Goal: Answer question/provide support

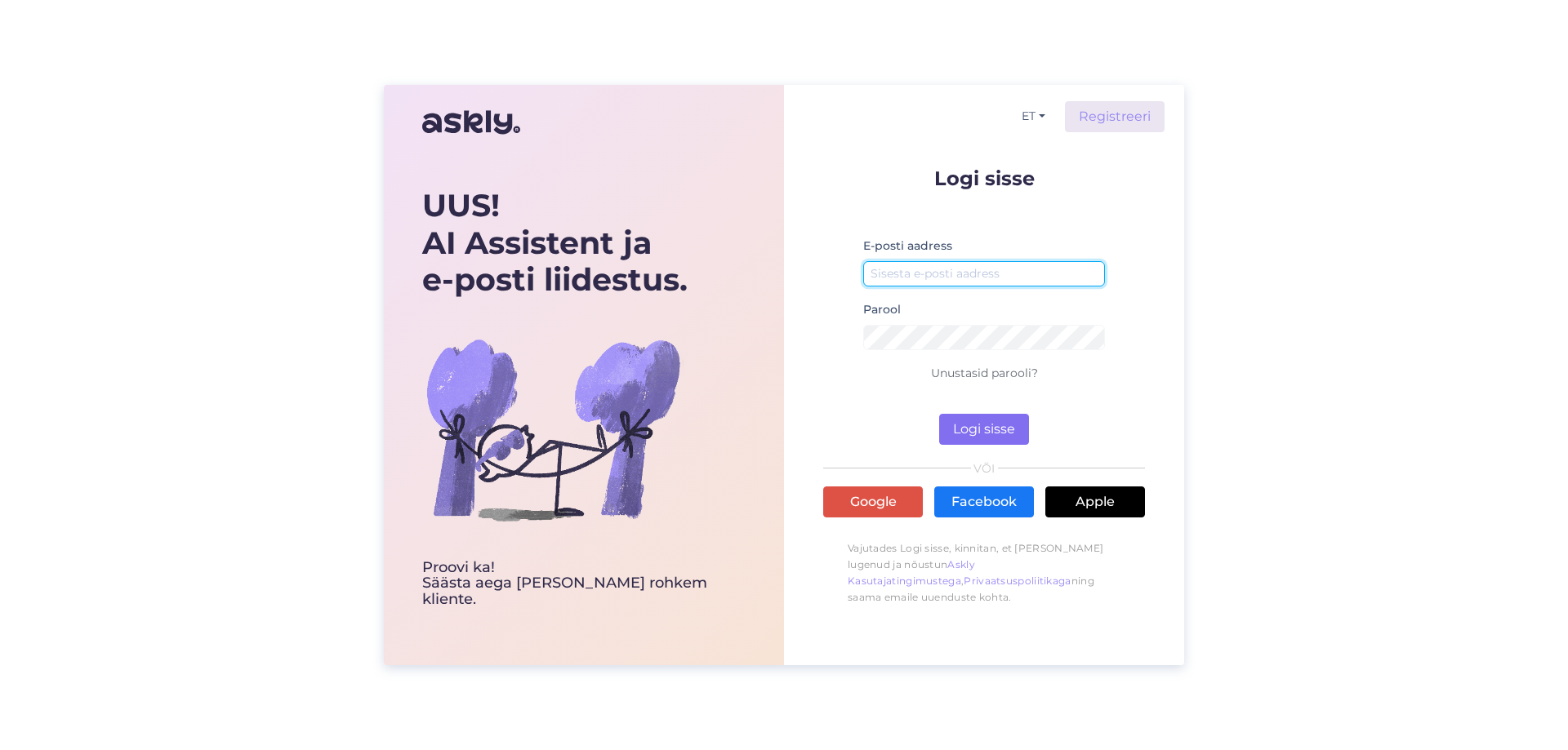
type input "[EMAIL_ADDRESS][DOMAIN_NAME]"
click at [987, 437] on button "Logi sisse" at bounding box center [984, 429] width 90 height 31
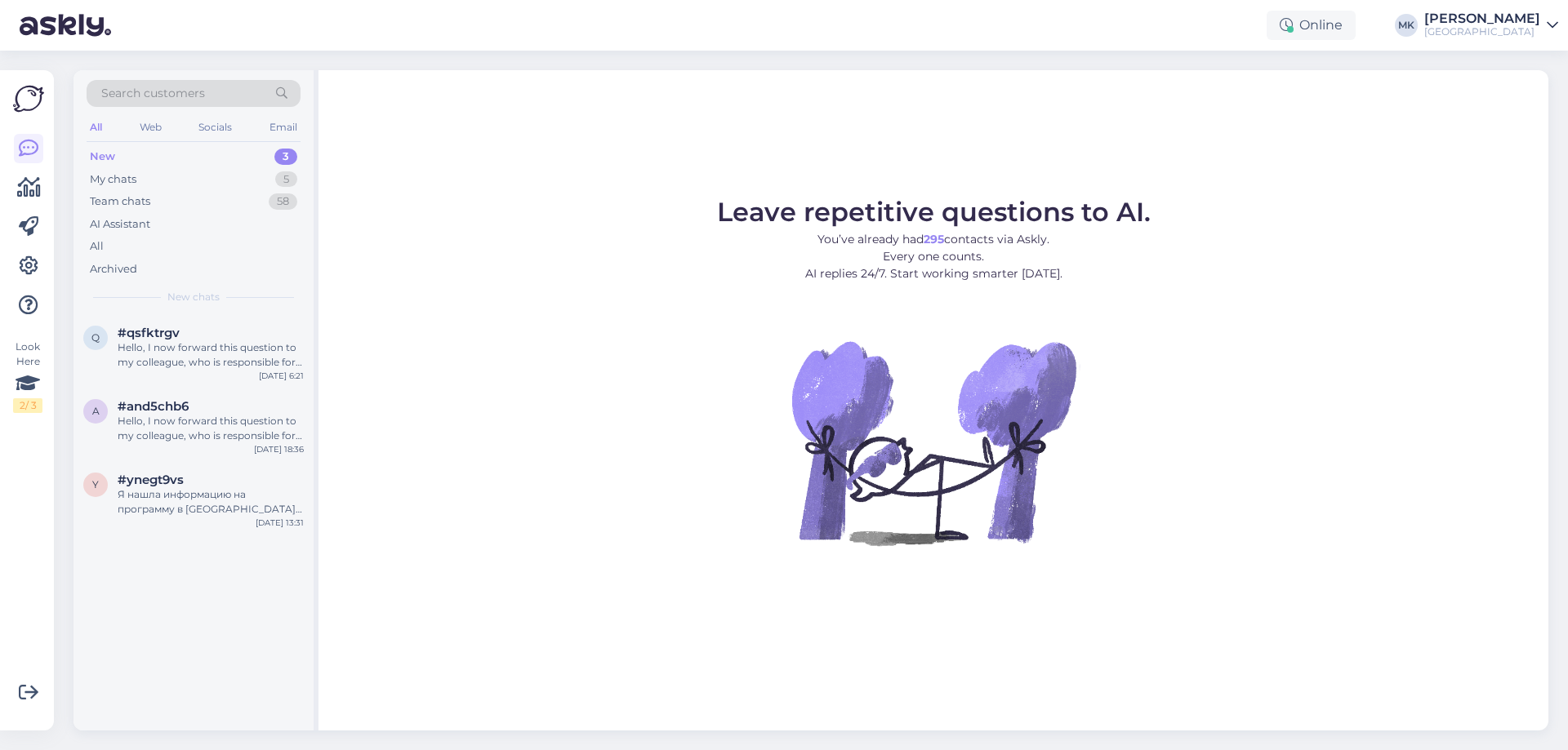
click at [119, 165] on div "New 3" at bounding box center [194, 157] width 214 height 23
click at [129, 180] on div "My chats" at bounding box center [113, 180] width 47 height 16
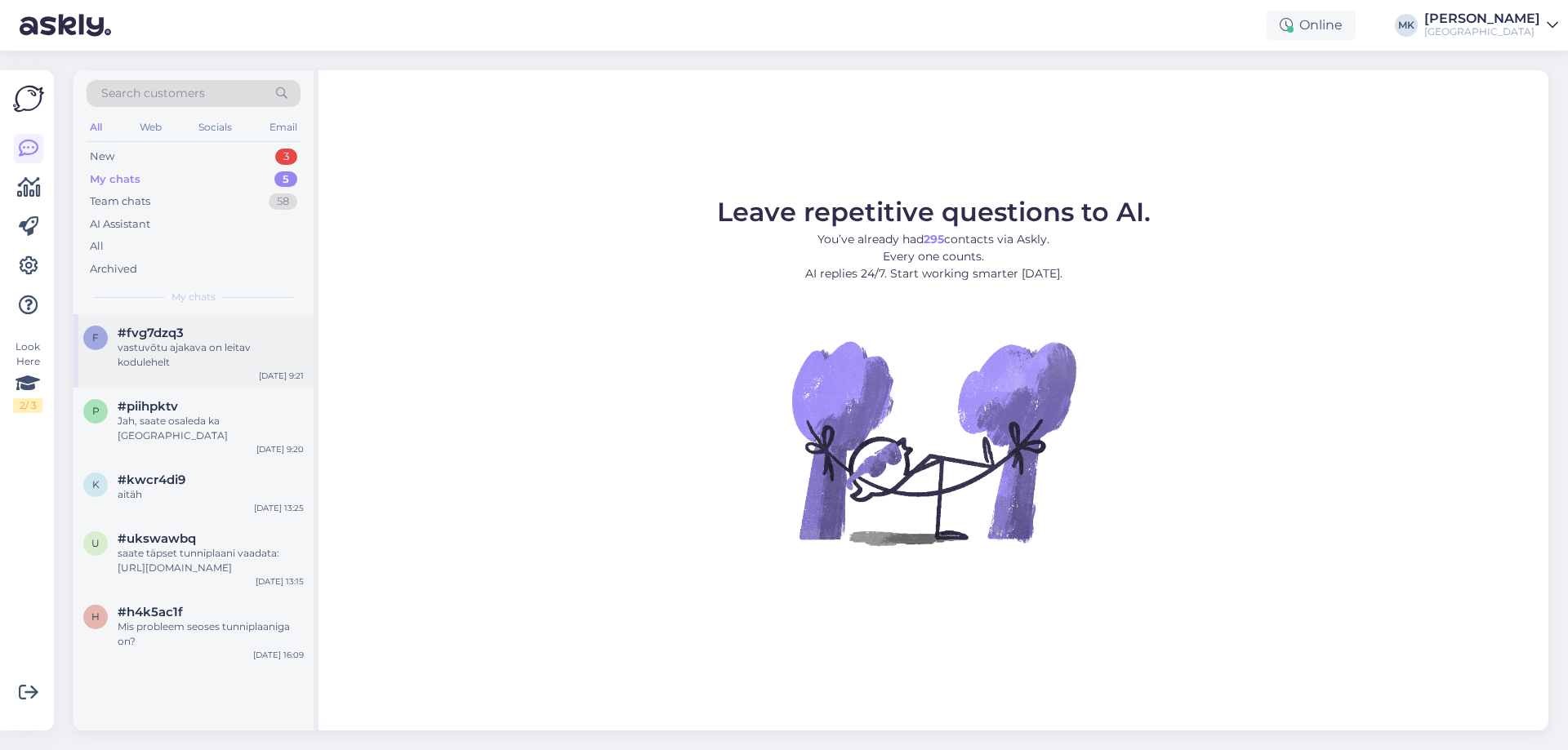
click at [164, 357] on div "vastuvõtu ajakava on leitav kodulehelt" at bounding box center [211, 355] width 186 height 29
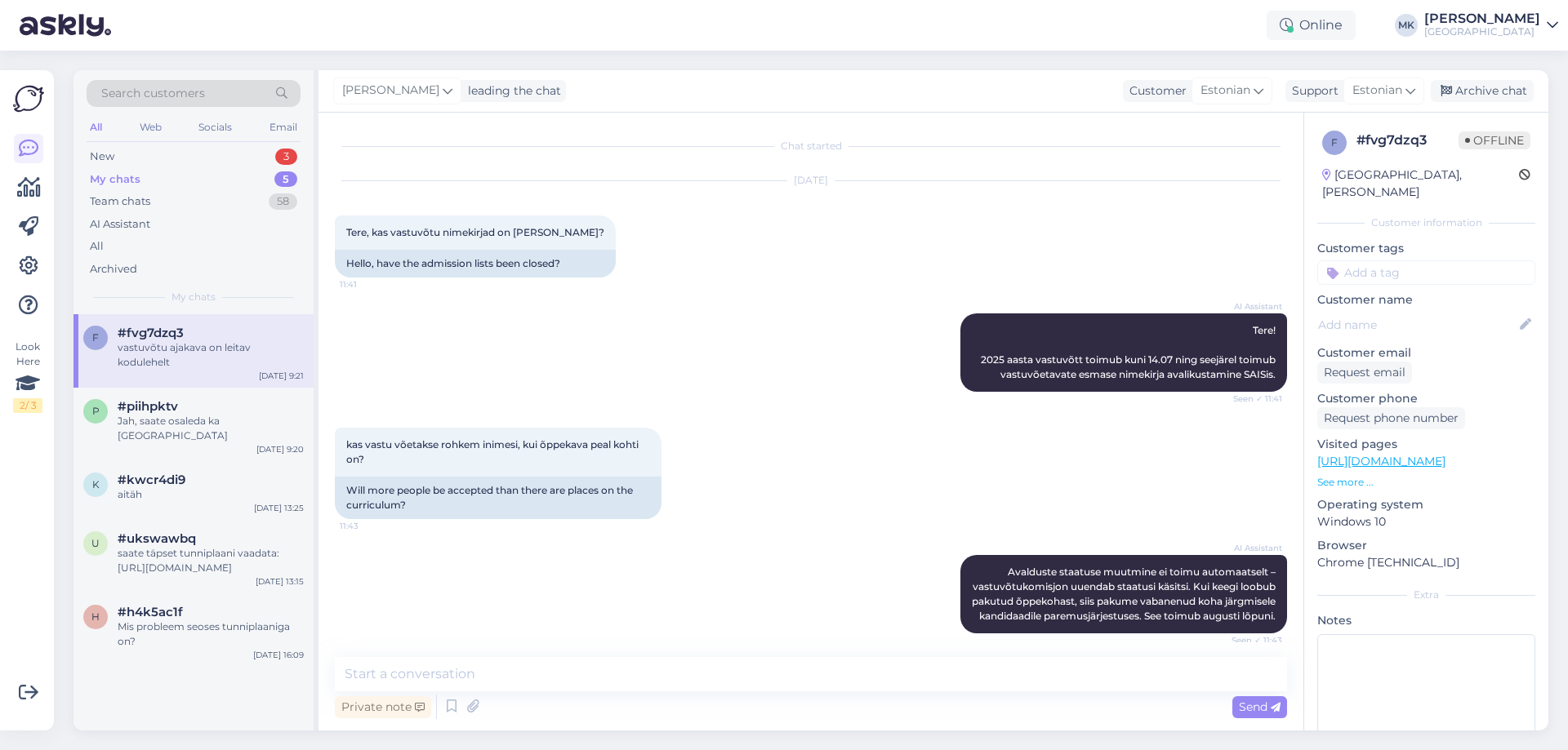
scroll to position [382, 0]
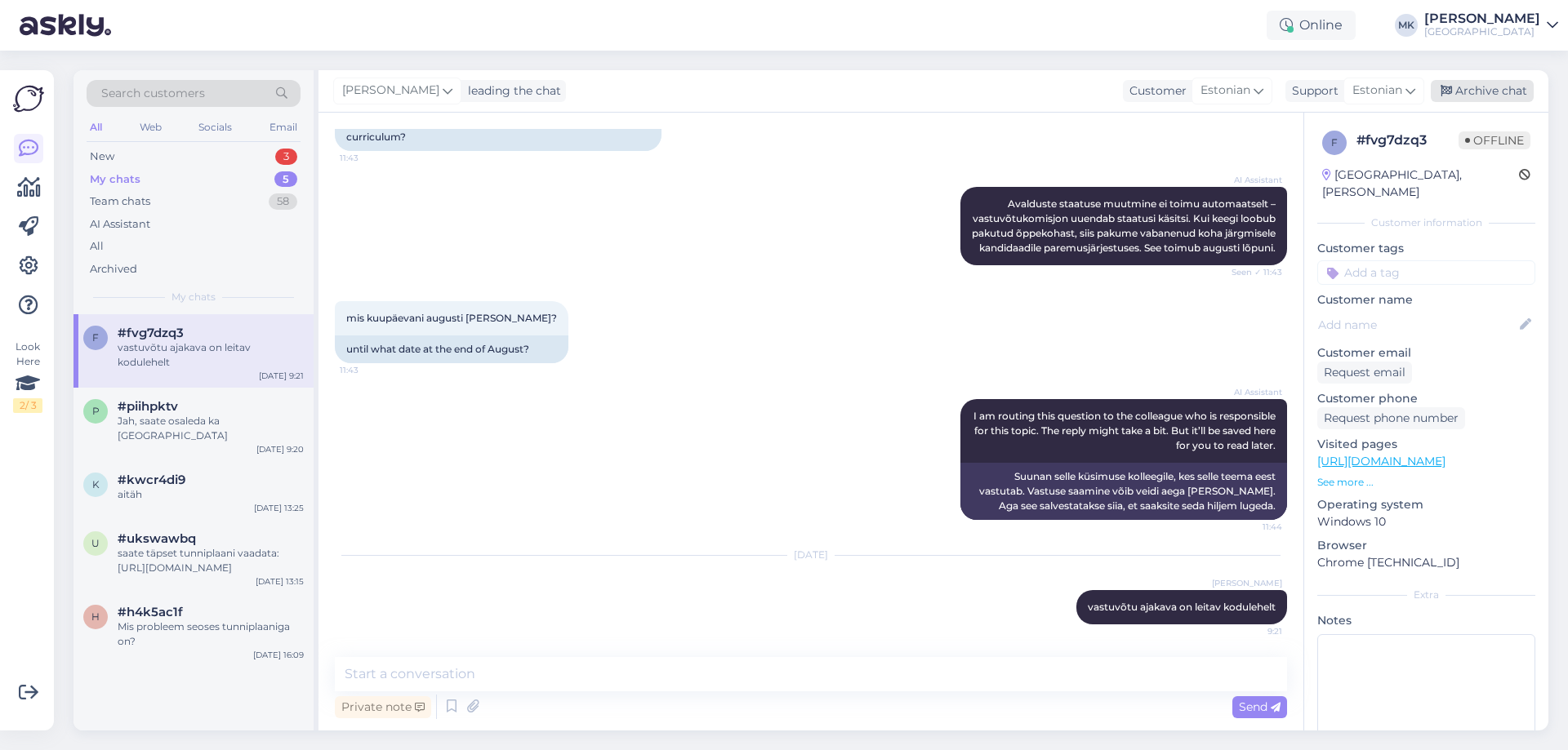
click at [1485, 94] on div "Archive chat" at bounding box center [1482, 91] width 103 height 22
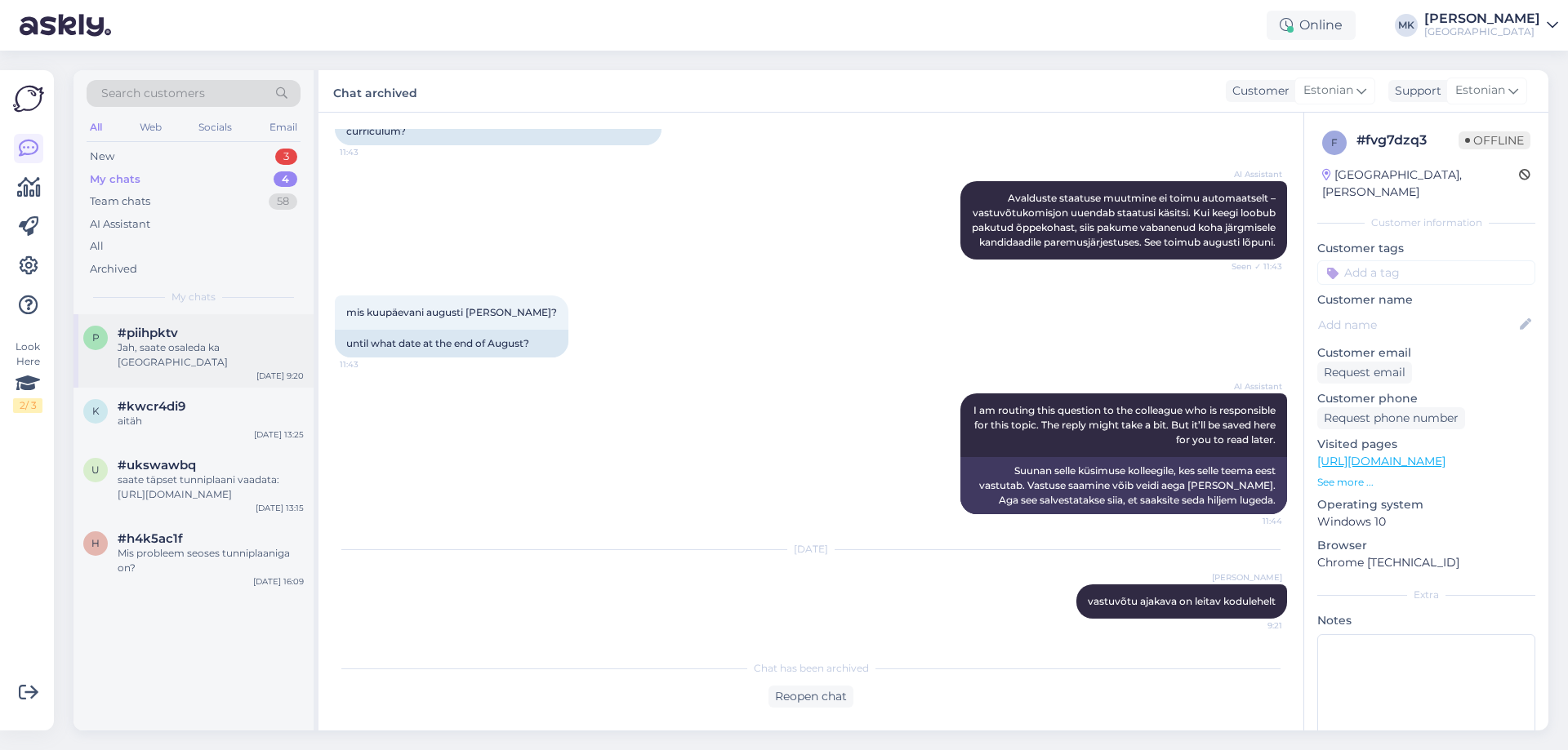
click at [207, 348] on div "Jah, saate osaleda ka [GEOGRAPHIC_DATA]" at bounding box center [211, 355] width 186 height 29
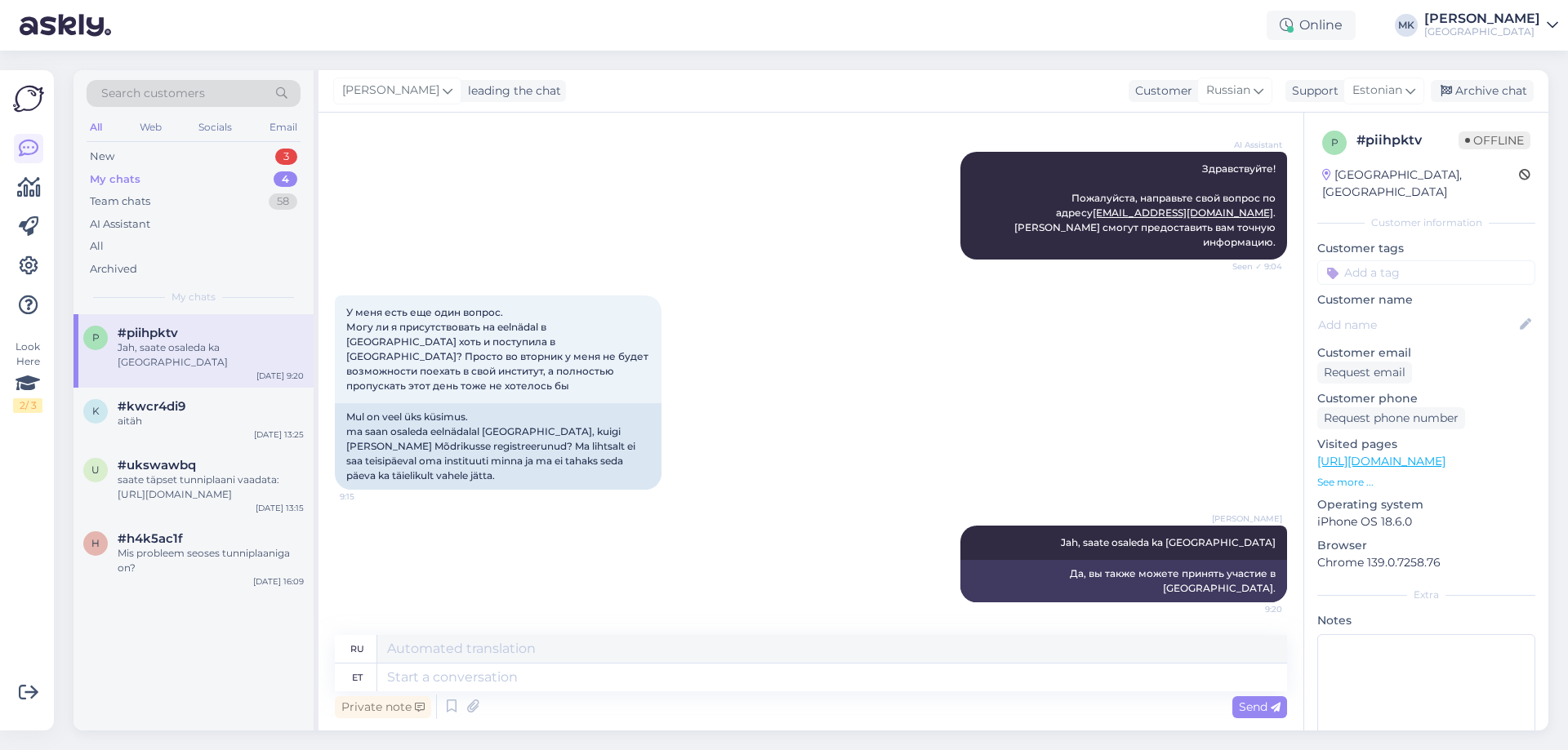
scroll to position [162, 0]
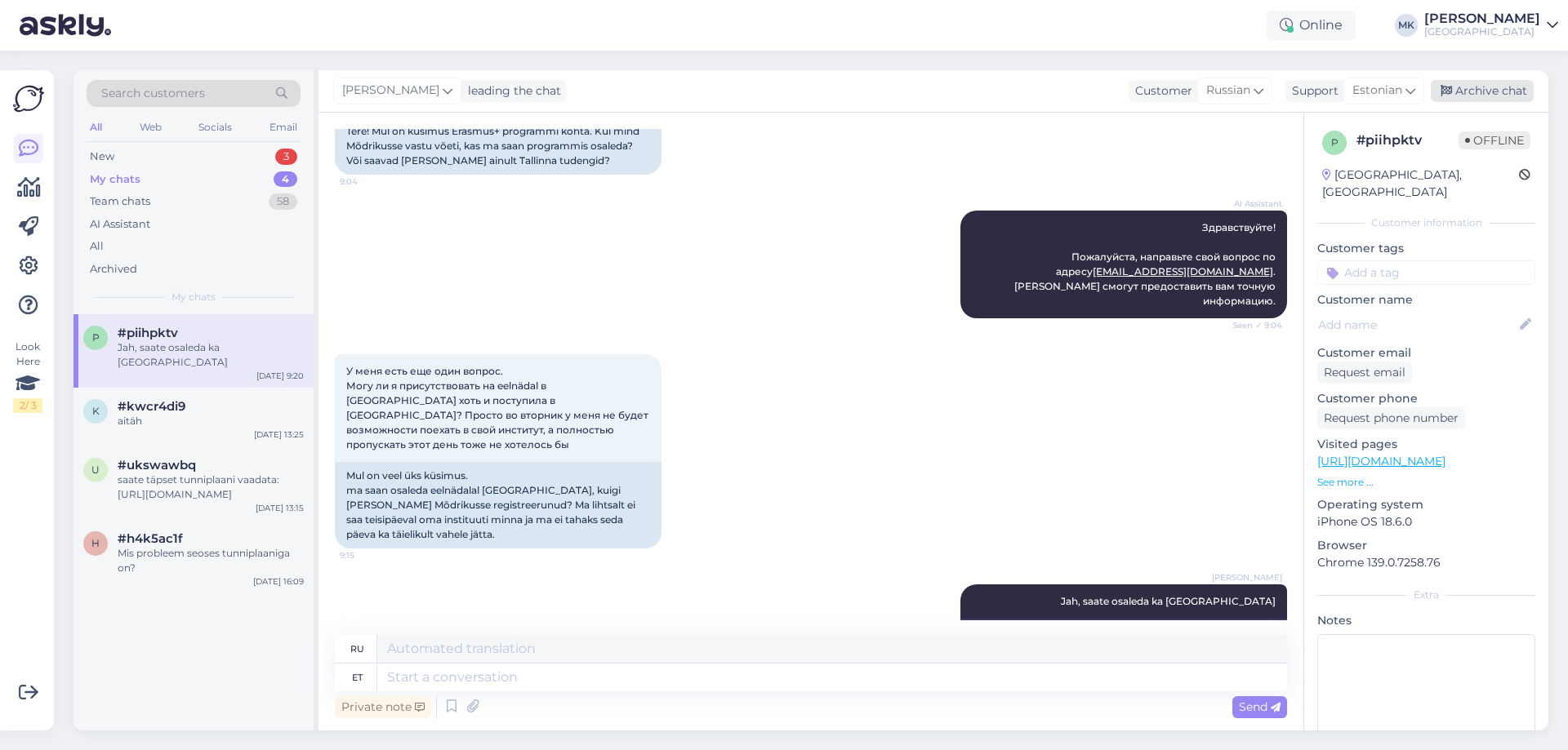
click at [1463, 93] on div "Archive chat" at bounding box center [1482, 91] width 103 height 22
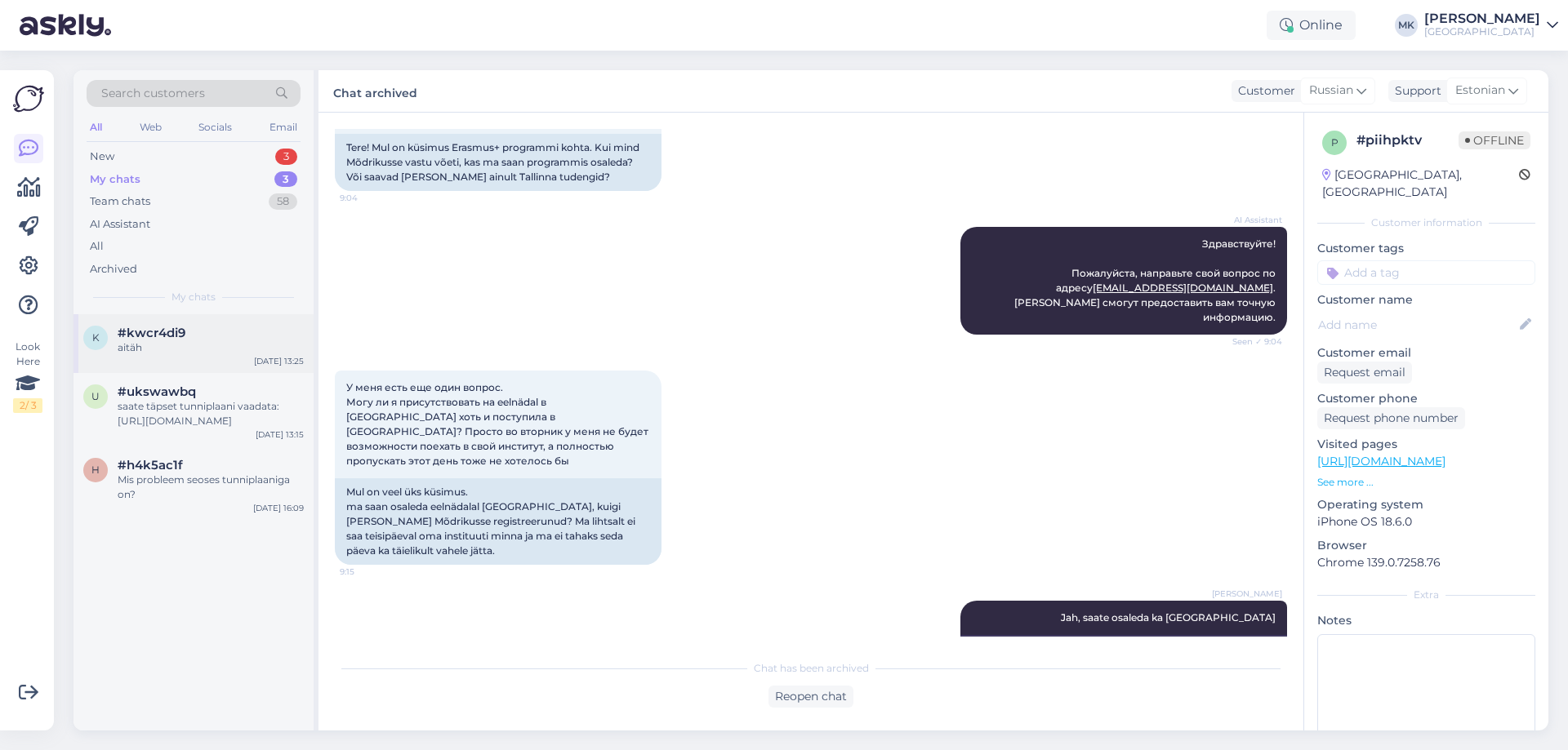
click at [177, 346] on div "aitäh" at bounding box center [211, 348] width 186 height 15
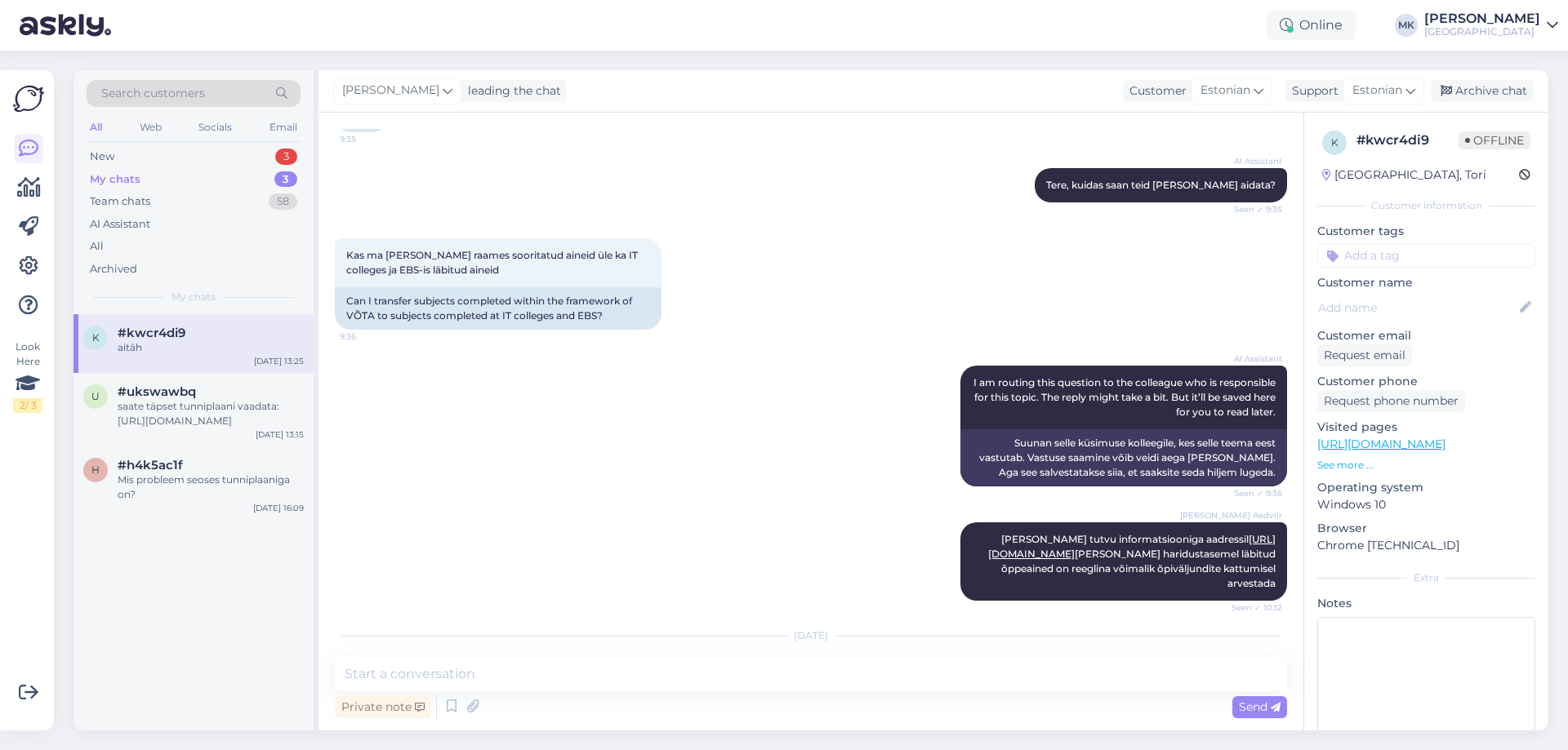
scroll to position [2057, 0]
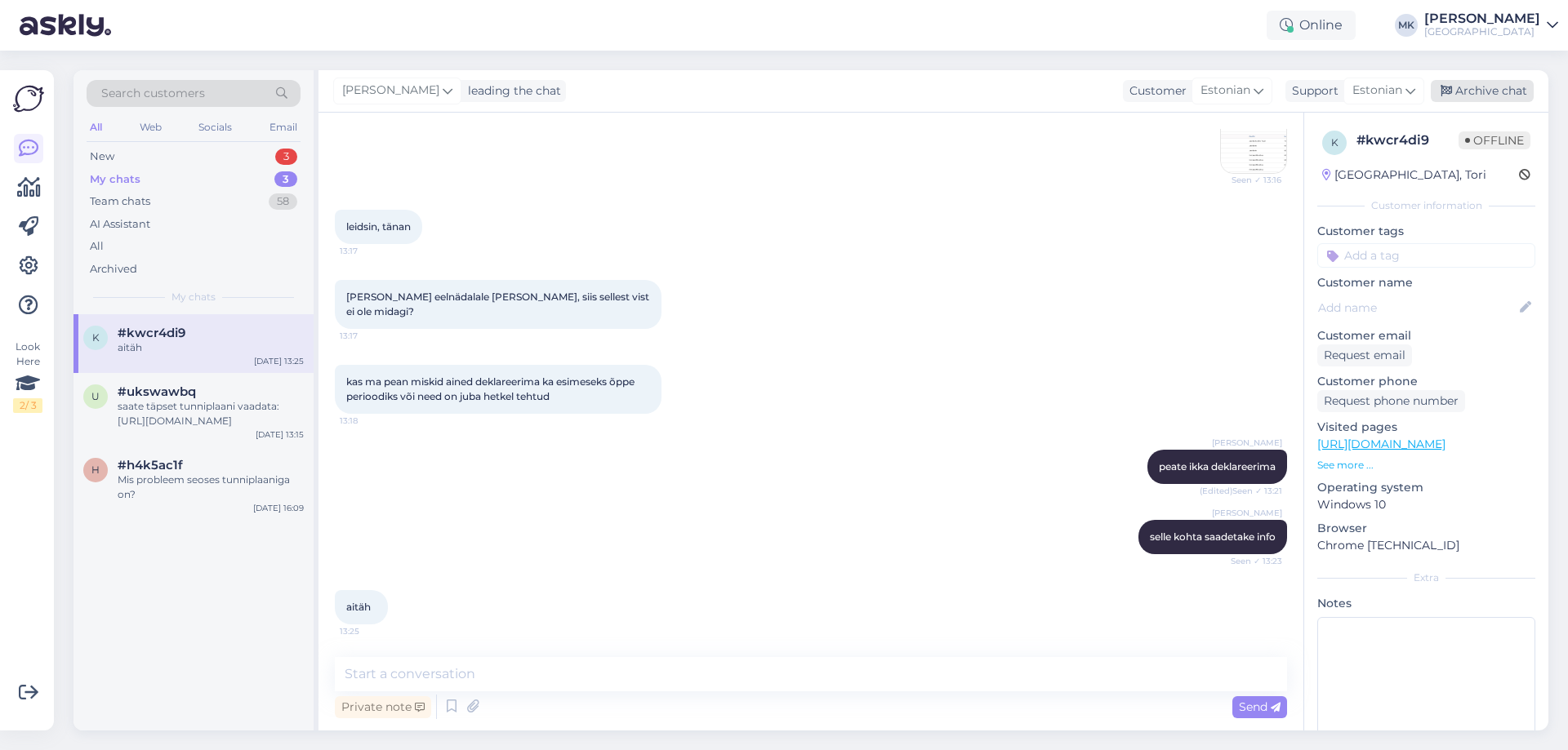
click at [1477, 84] on div "Archive chat" at bounding box center [1482, 91] width 103 height 22
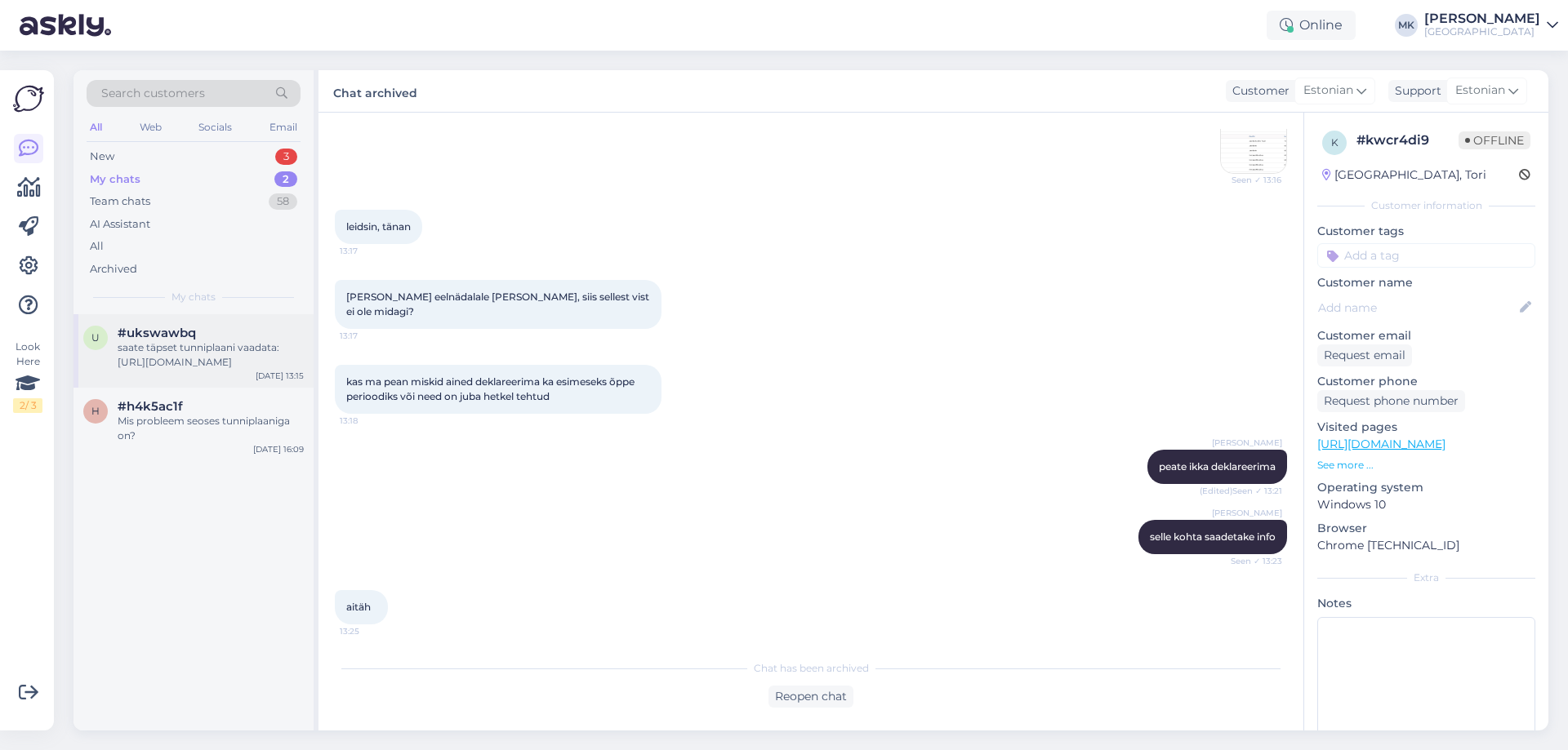
click at [177, 380] on div "u #ukswawbq saate täpset tunniplaani vaadata: [URL][DOMAIN_NAME] [DATE] 13:15" at bounding box center [194, 351] width 240 height 74
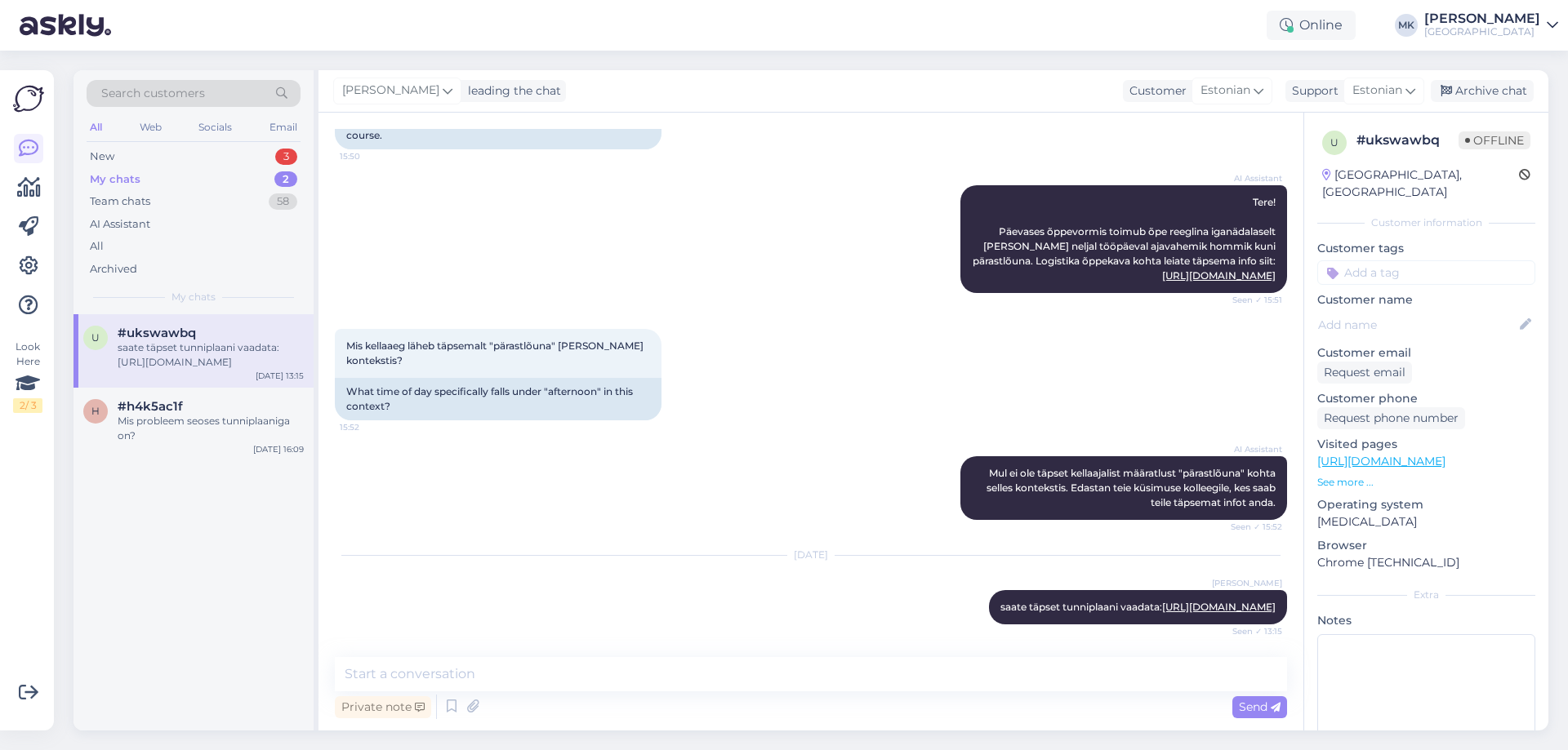
scroll to position [217, 0]
click at [1490, 86] on div "Archive chat" at bounding box center [1482, 91] width 103 height 22
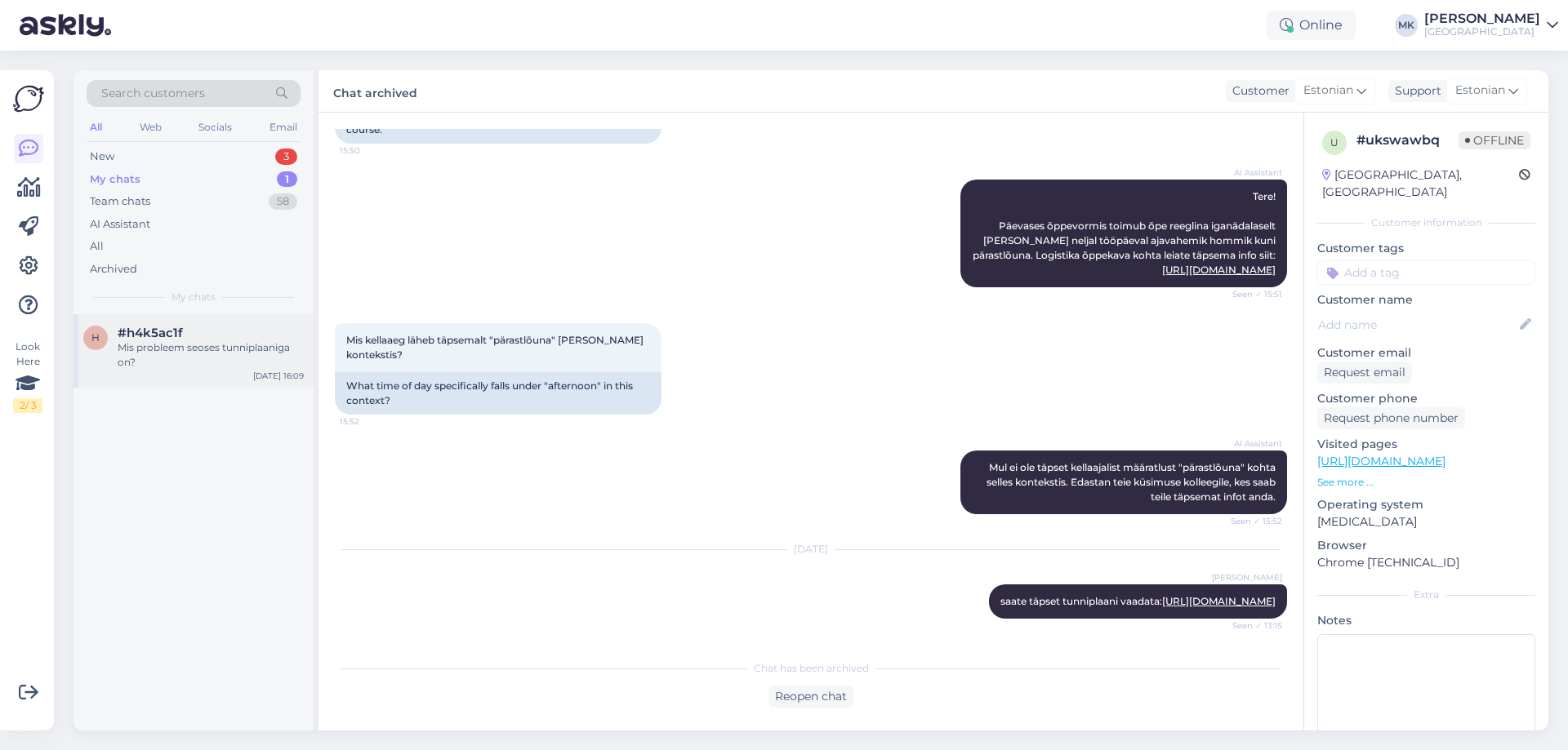
click at [232, 360] on div "Mis probleem seoses tunniplaaniga on?" at bounding box center [211, 355] width 186 height 29
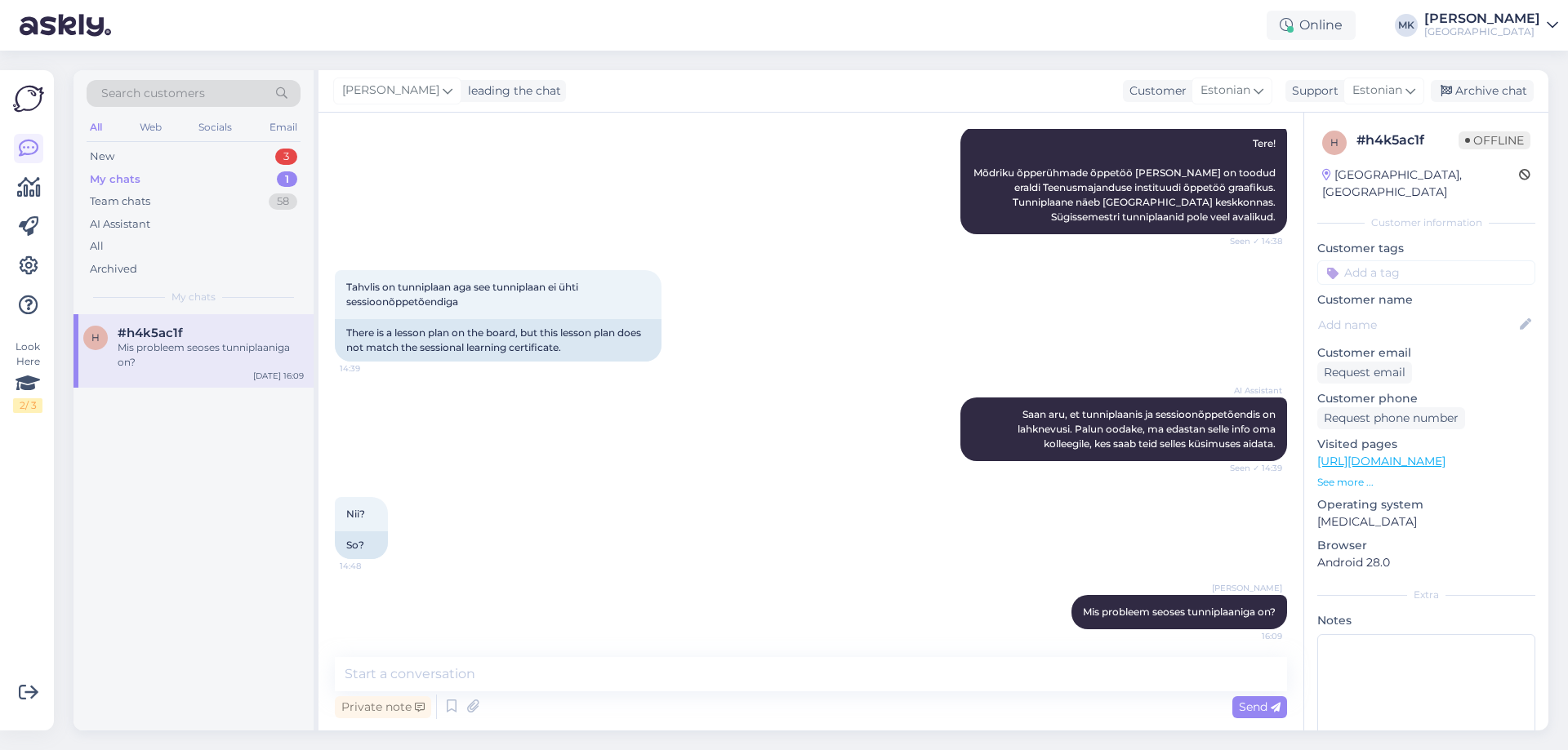
scroll to position [221, 0]
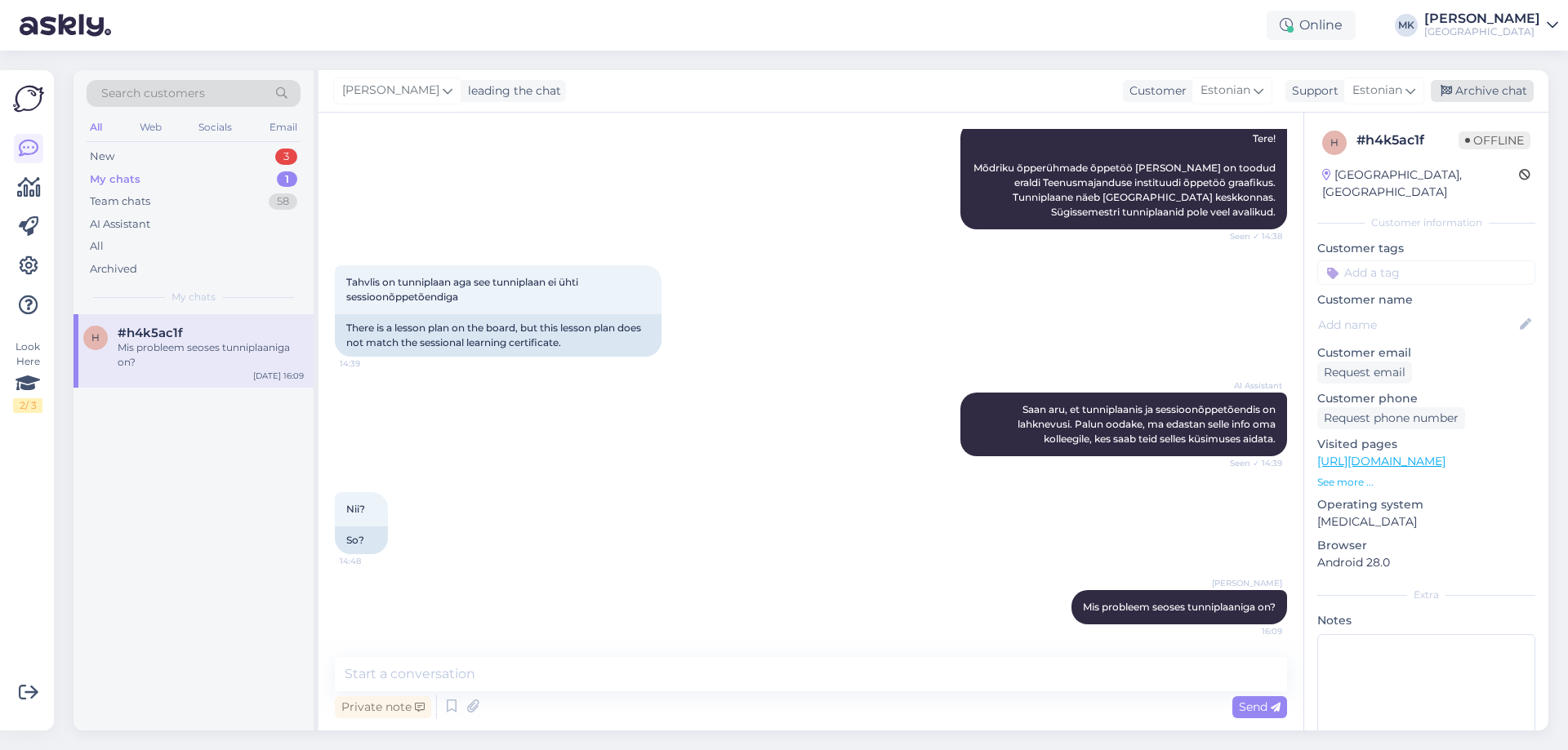
click at [1522, 88] on div "Archive chat" at bounding box center [1482, 91] width 103 height 22
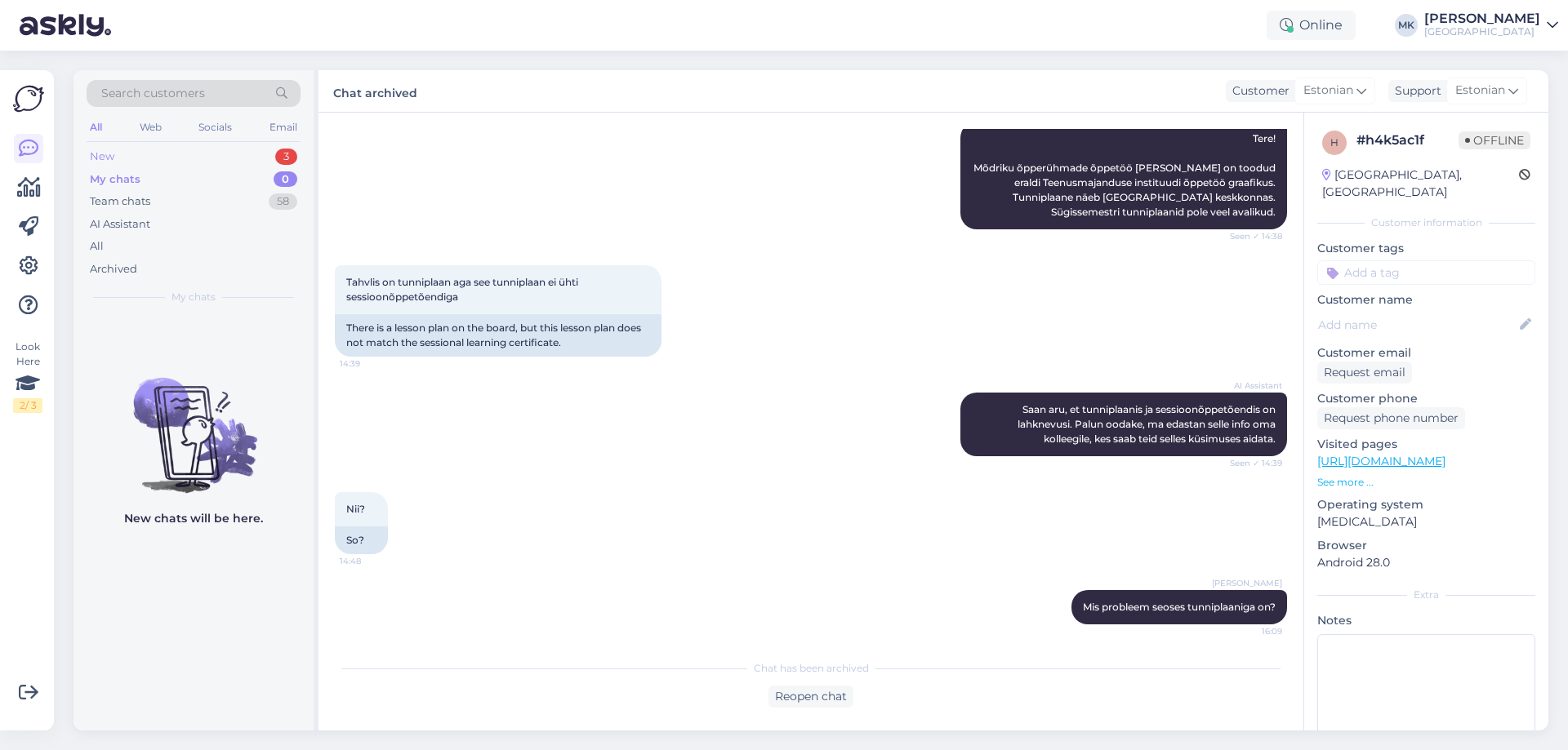
click at [172, 162] on div "New 3" at bounding box center [194, 157] width 214 height 23
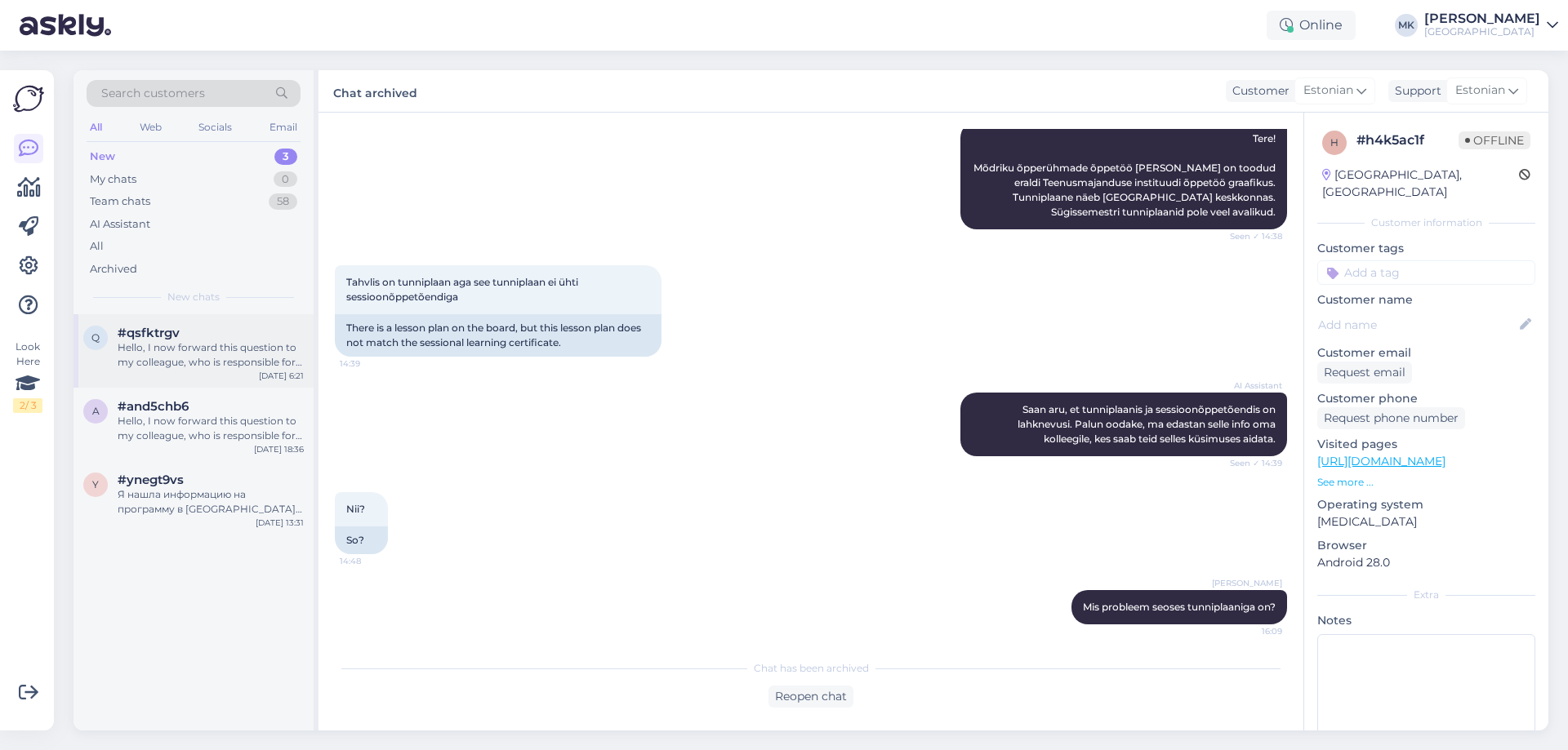
click at [195, 360] on div "Hello, I now forward this question to my colleague, who is responsible for this…" at bounding box center [211, 355] width 186 height 29
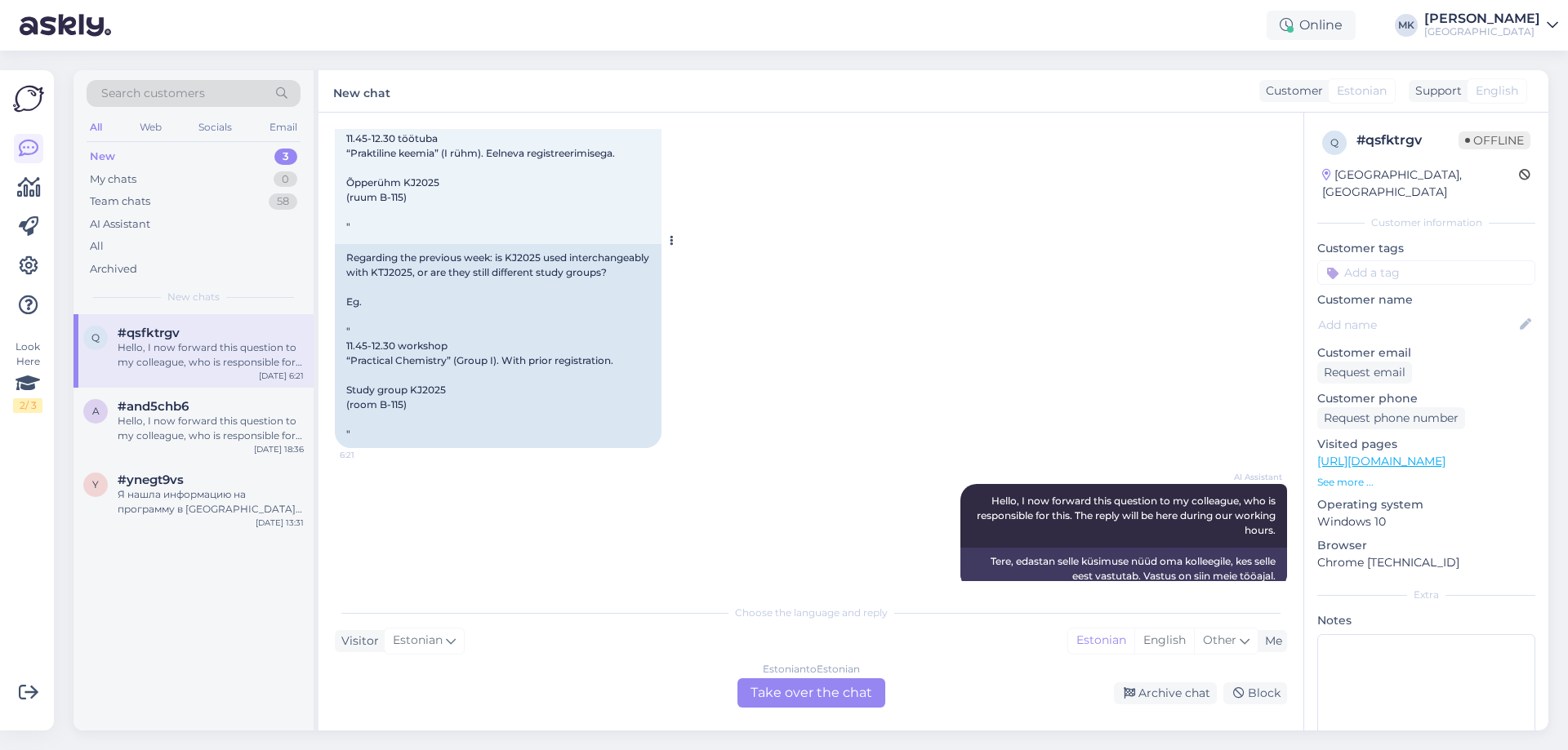
scroll to position [224, 0]
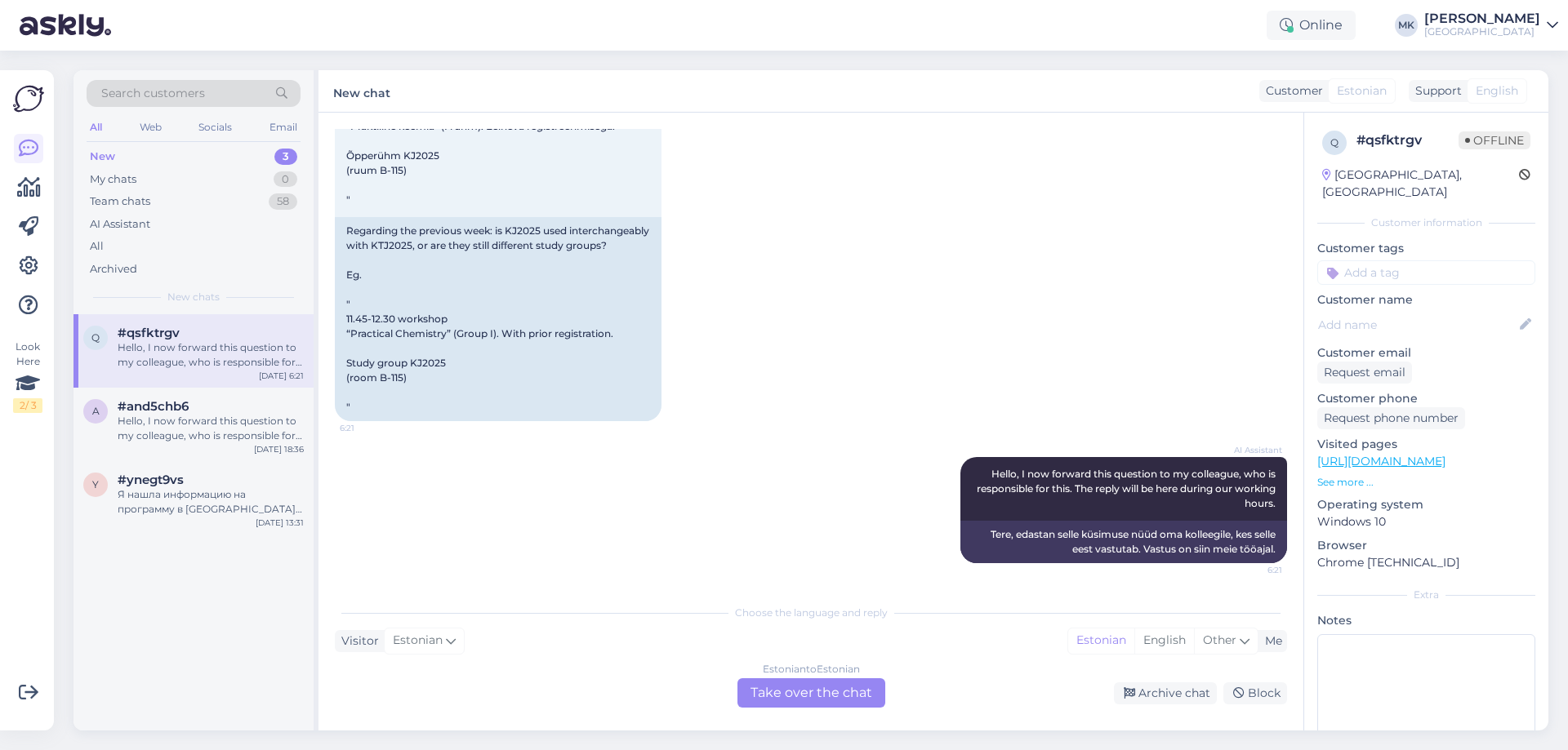
click at [750, 687] on div "Estonian to Estonian Take over the chat" at bounding box center [811, 693] width 148 height 29
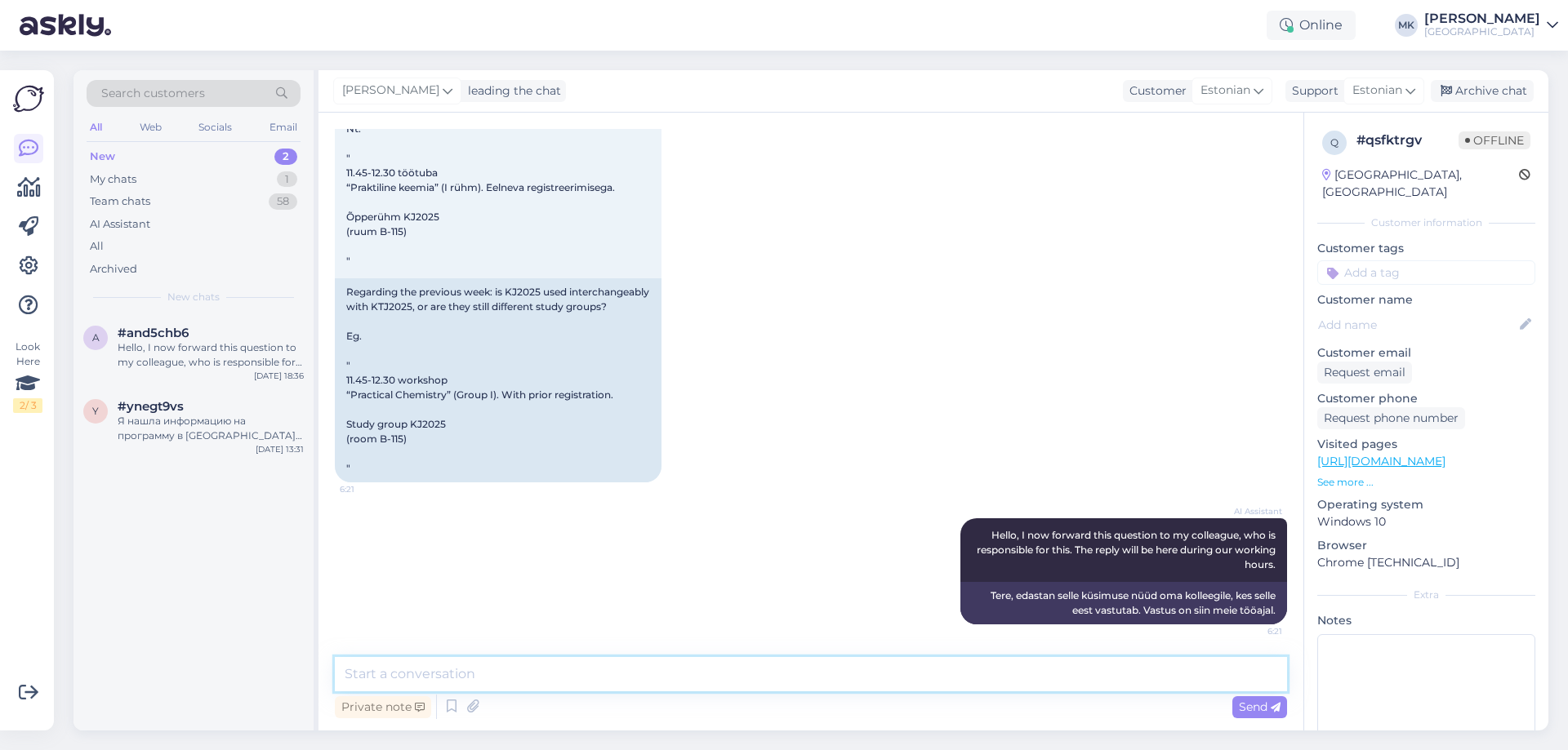
click at [712, 679] on textarea at bounding box center [811, 674] width 952 height 34
type textarea "Tegu on erinevate õpperühmadega"
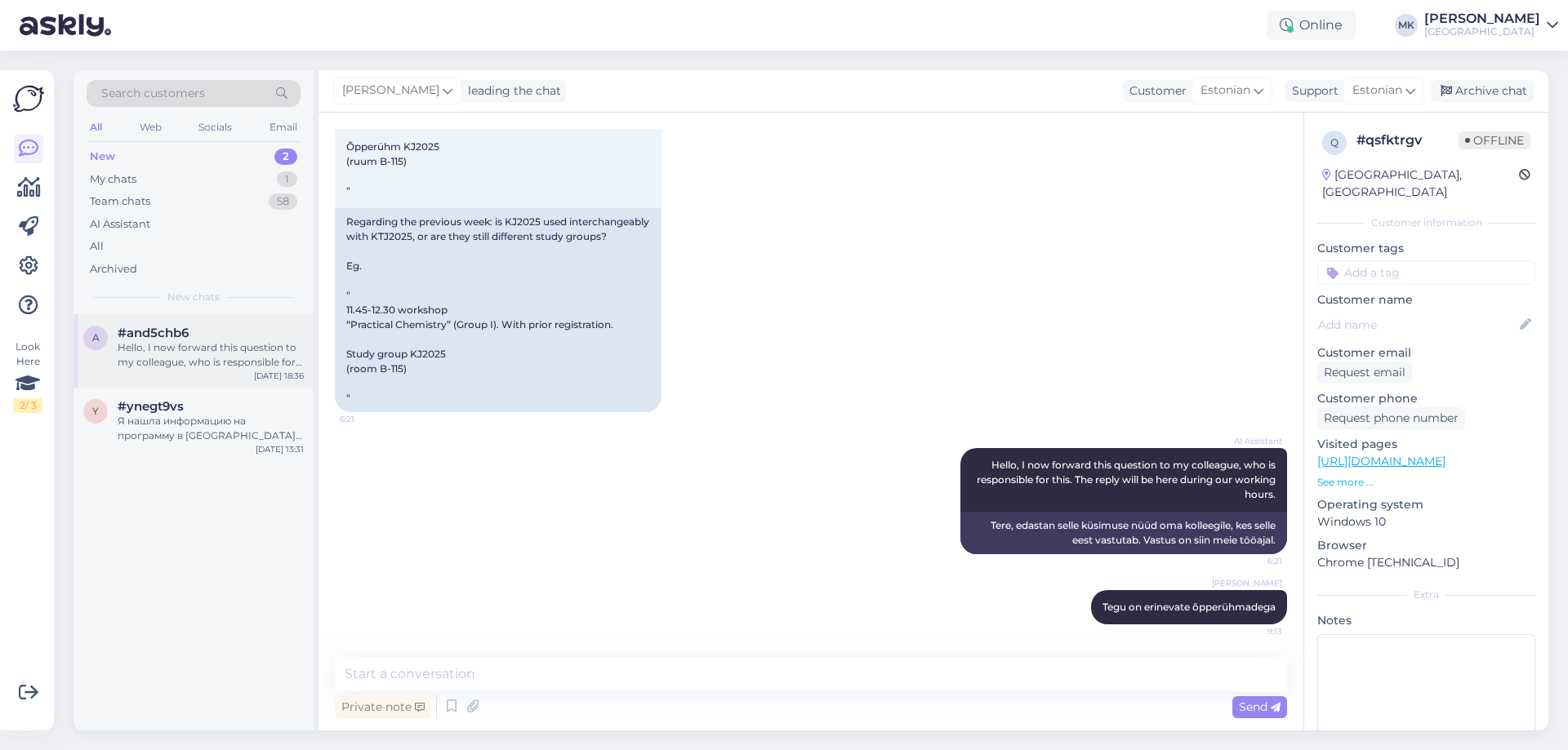
click at [208, 363] on div "Hello, I now forward this question to my colleague, who is responsible for this…" at bounding box center [211, 355] width 186 height 29
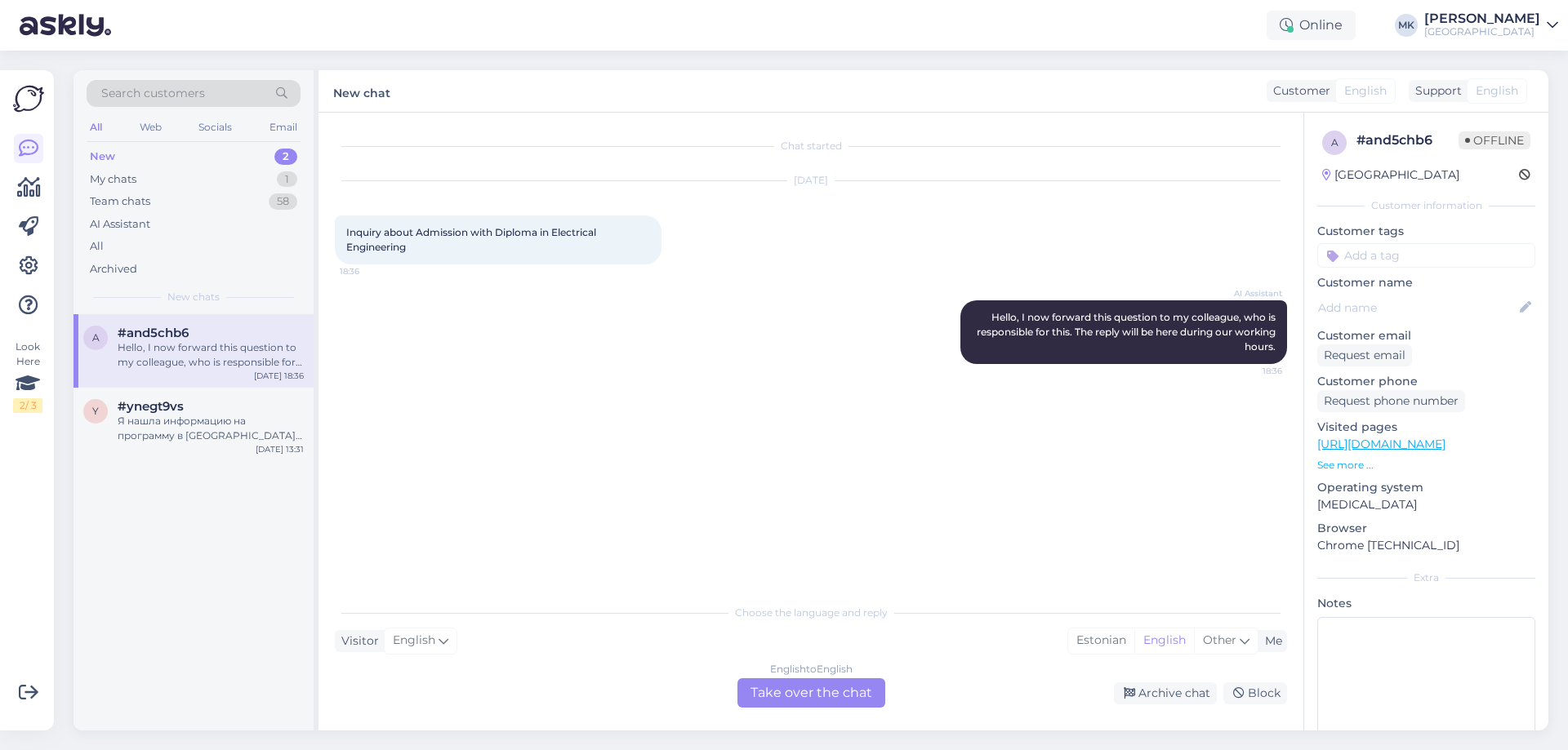
click at [768, 689] on div "English to English Take over the chat" at bounding box center [811, 693] width 148 height 29
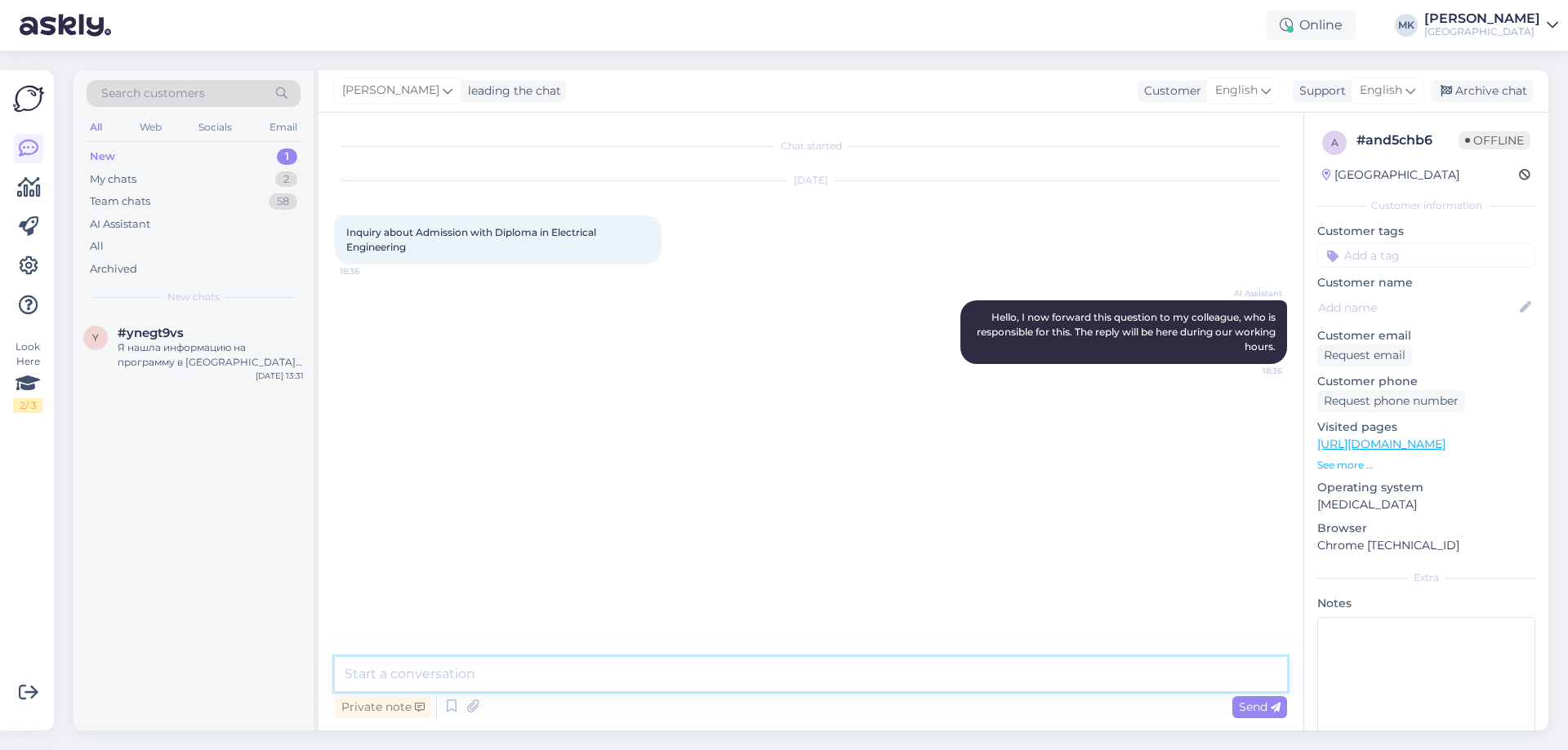
click at [768, 689] on textarea at bounding box center [811, 674] width 952 height 34
type textarea "what is your question?"
click at [201, 355] on div "Я нашла информацию на программу в [GEOGRAPHIC_DATA] и Мыдрику, поступила в [GEO…" at bounding box center [211, 355] width 186 height 29
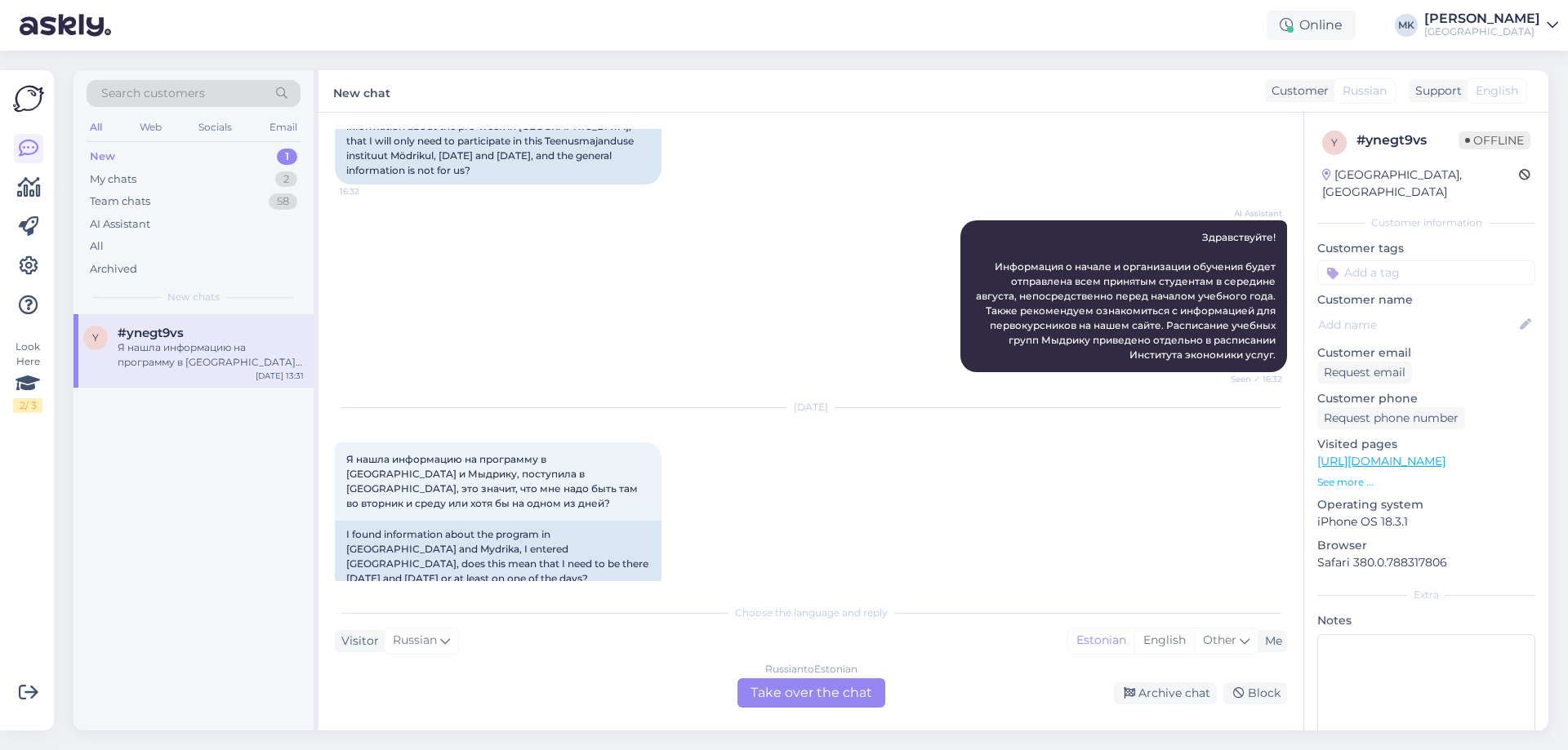
click at [802, 700] on div "Russian to Estonian Take over the chat" at bounding box center [811, 693] width 148 height 29
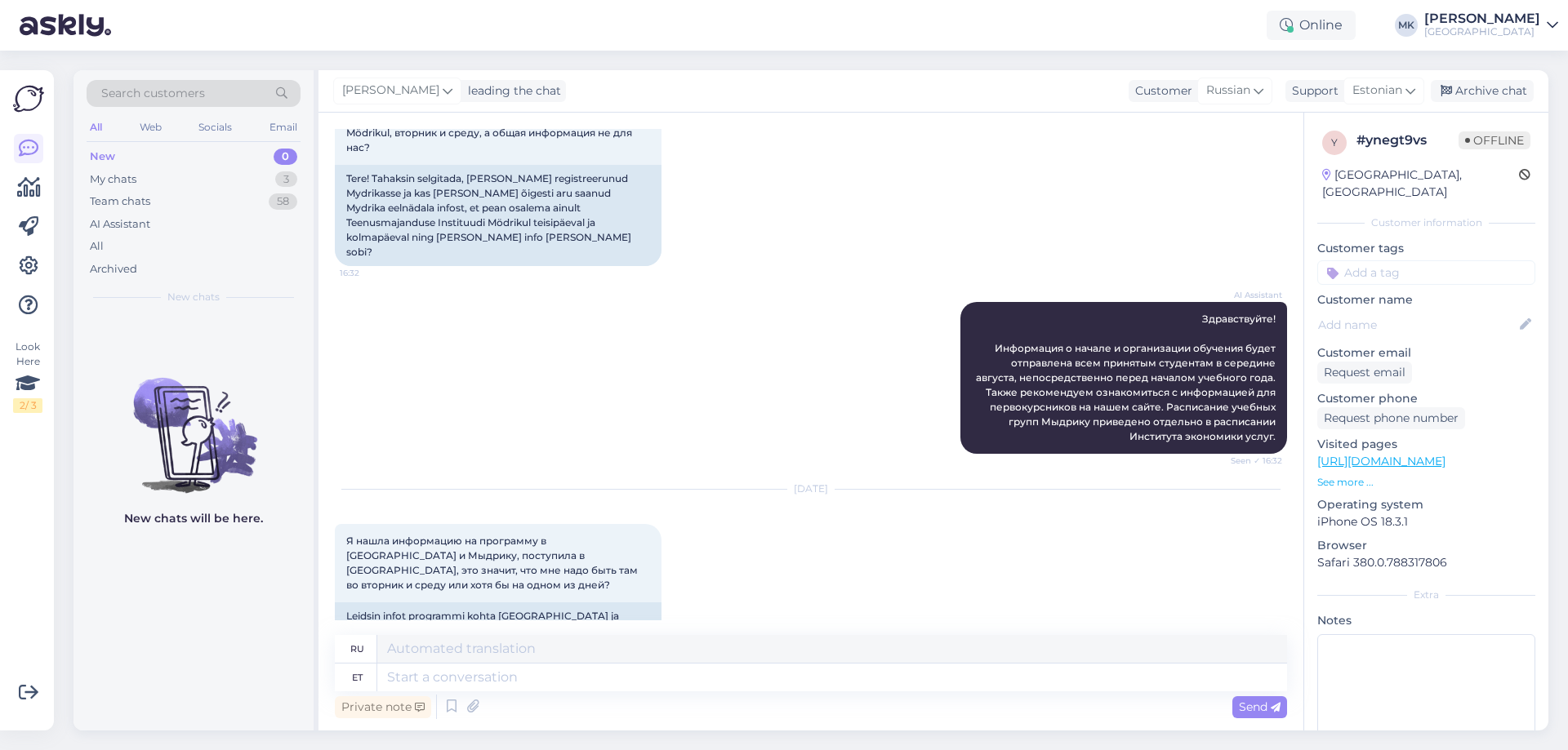
scroll to position [172, 0]
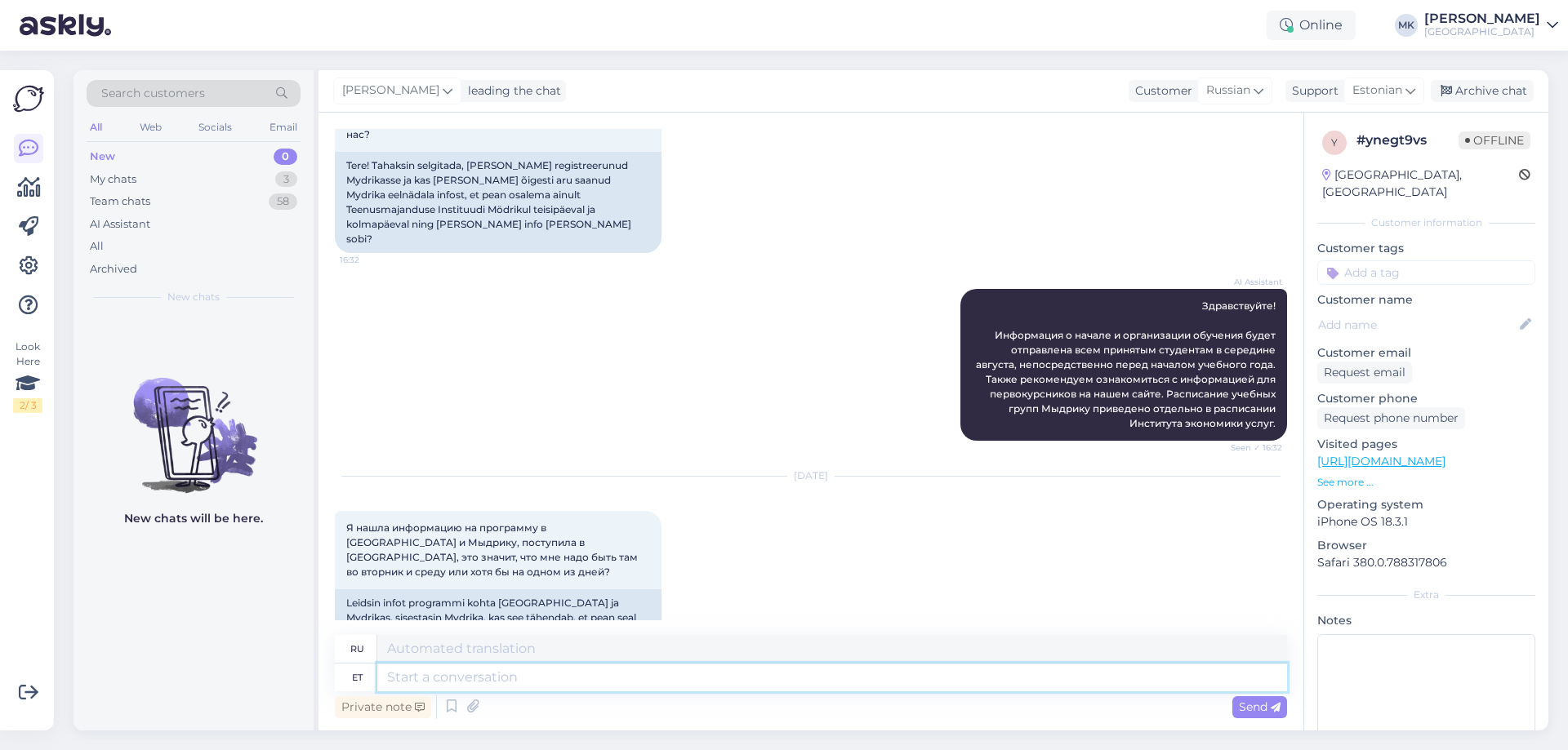
click at [504, 670] on textarea at bounding box center [831, 677] width 910 height 28
type textarea "[PERSON_NAME]"
type textarea "Если"
type textarea "Kui Te e"
type textarea "Если ты"
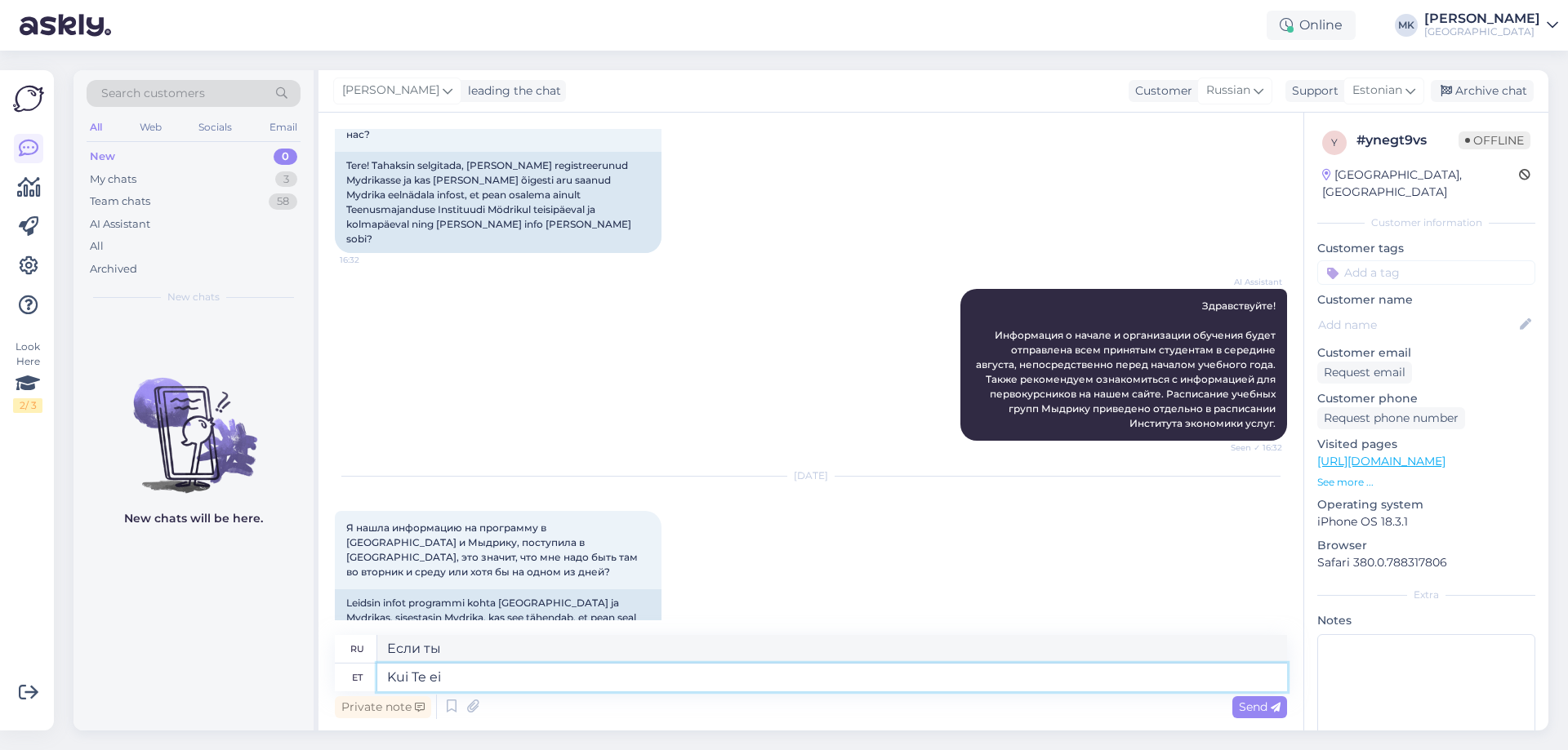
type textarea "Kui Te ei s"
type textarea "Если вы этого не сделаете"
type textarea "Kui Te ei saa"
type textarea "Если ты не можешь"
type textarea "Kui Te ei saa Mõdrikul o"
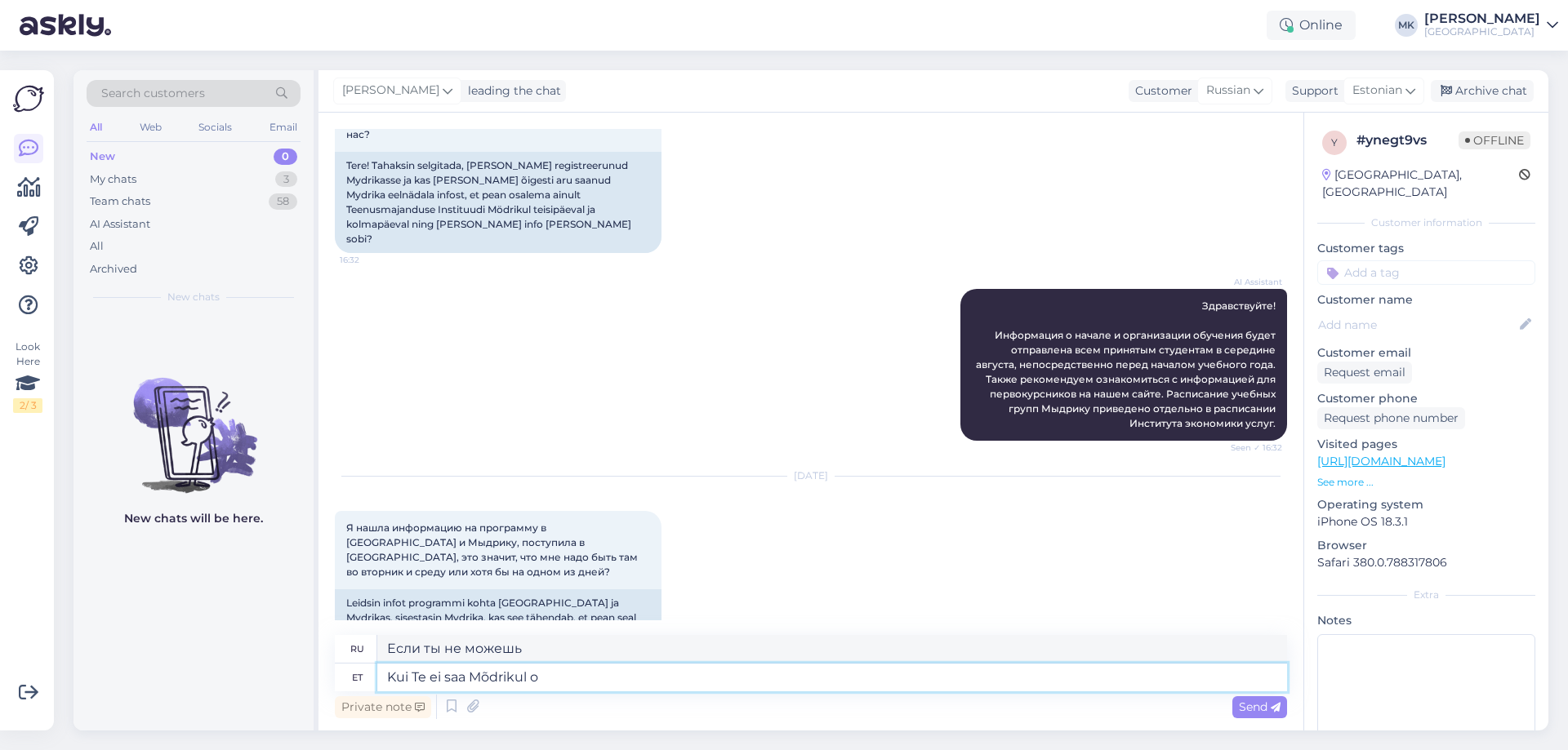
type textarea "Если вы не можете добраться до Мыдрику"
type textarea "Kui Te ei saa Mõdrikul osaleda, s"
type textarea "Если вы не можете посетить Mõdriku,"
type textarea "Kui Te ei saa Mõdrikul osaleda, soovitame"
type textarea "Если вы не можете посетить Mõdriku, мы рекомендуем"
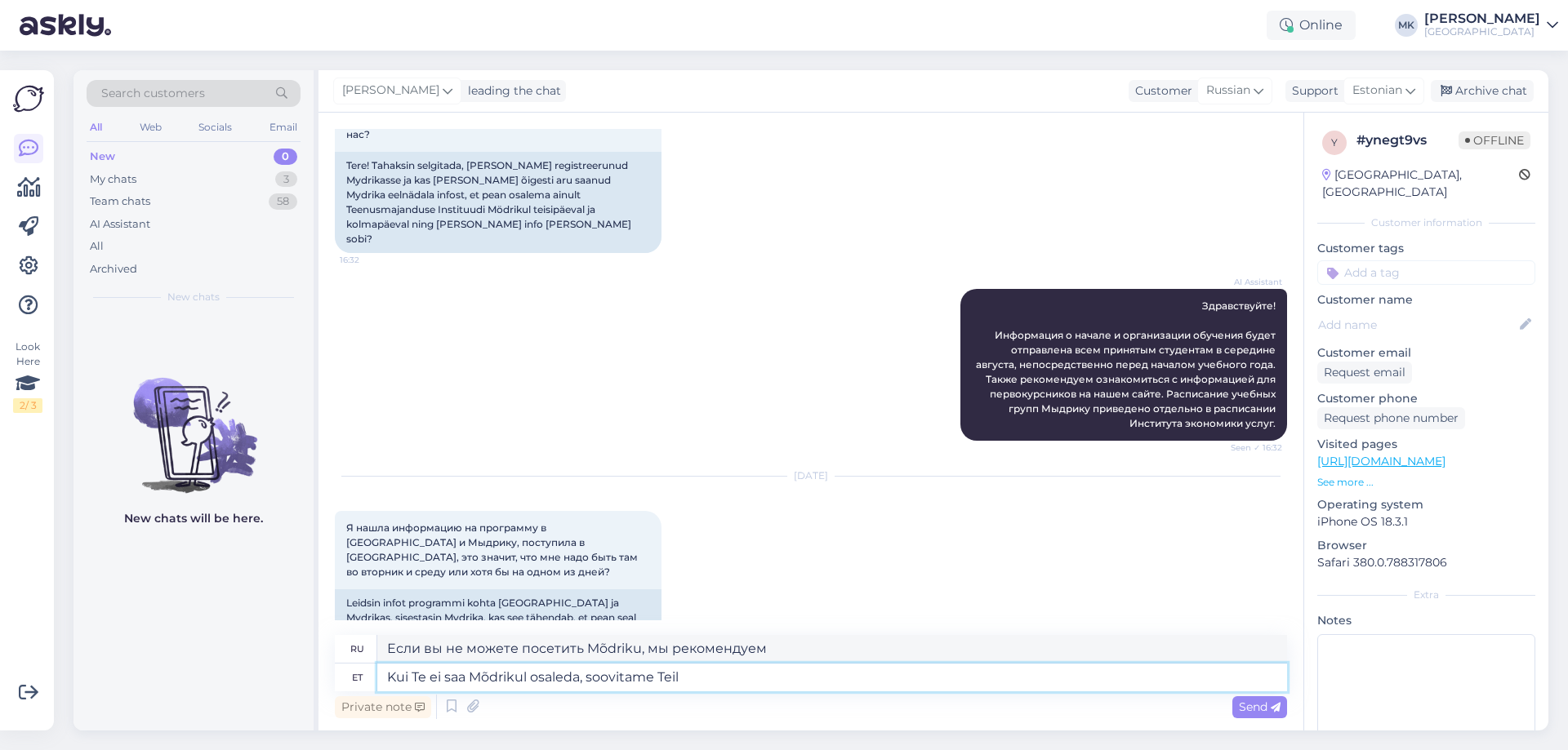
type textarea "Kui Te ei saa Mõdrikul osaleda, soovitame Teil"
type textarea "Если вы не можете посетить Mõdriku, мы рекомендуем вам"
type textarea "Kui Te ei saa Mõdrikul osaleda, soovitame Teil tulla"
type textarea "Если вы не можете посетить Mõdriku, мы рекомендуем вам прийти"
type textarea "Kui Te ei saa Mõdrikul osaleda, soovitame Teil tulla eelnädalele"
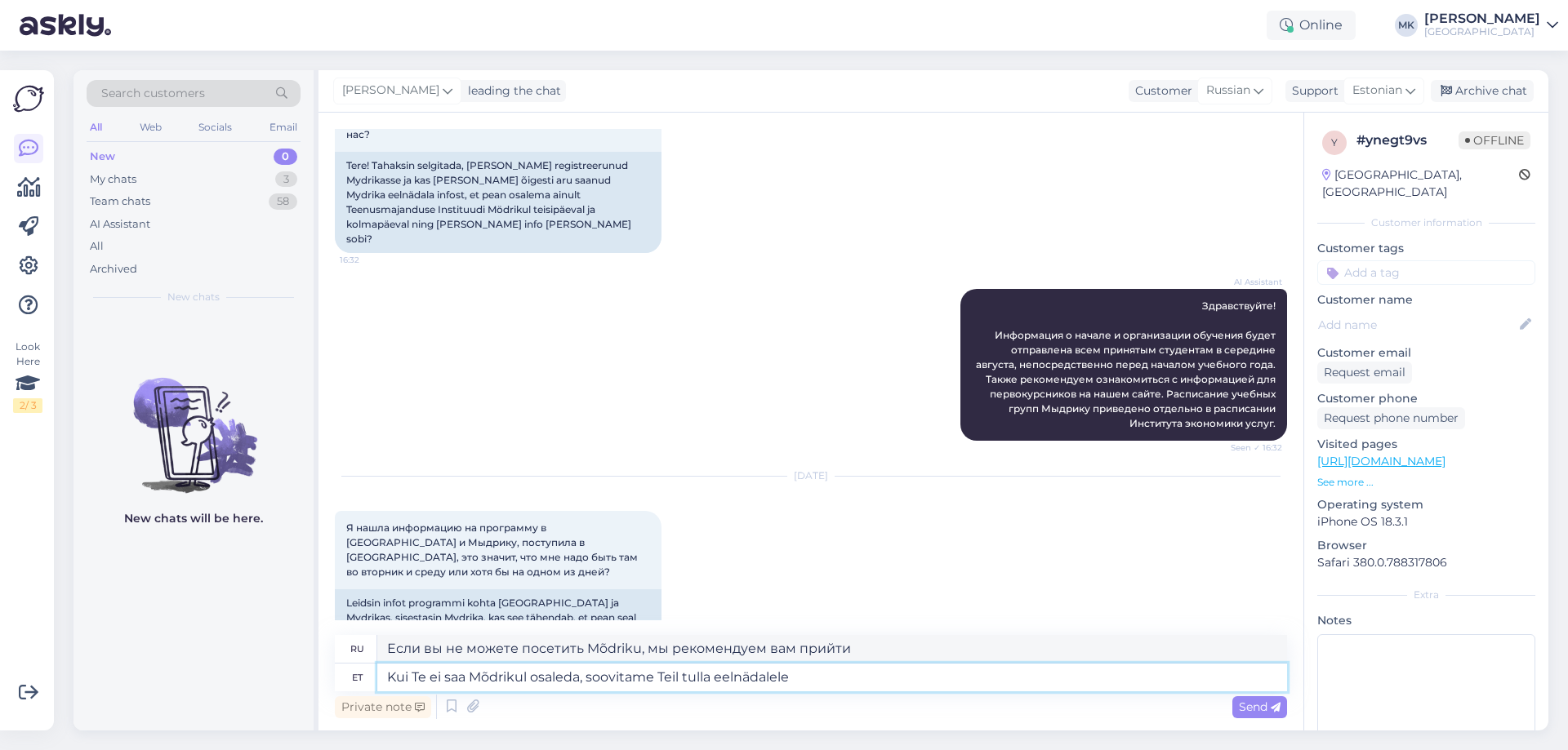
type textarea "Если вы не можете посетить Mõdriku, мы рекомендуем вам прийти за неделю до этог…"
type textarea "Kui Te ei saa Mõdrikul osaleda, soovitame Teil tulla eelnädalal toimuvale"
type textarea "Если вы не можете присутствовать на Mõdriku, мы рекомендуем вам прийти на мероп…"
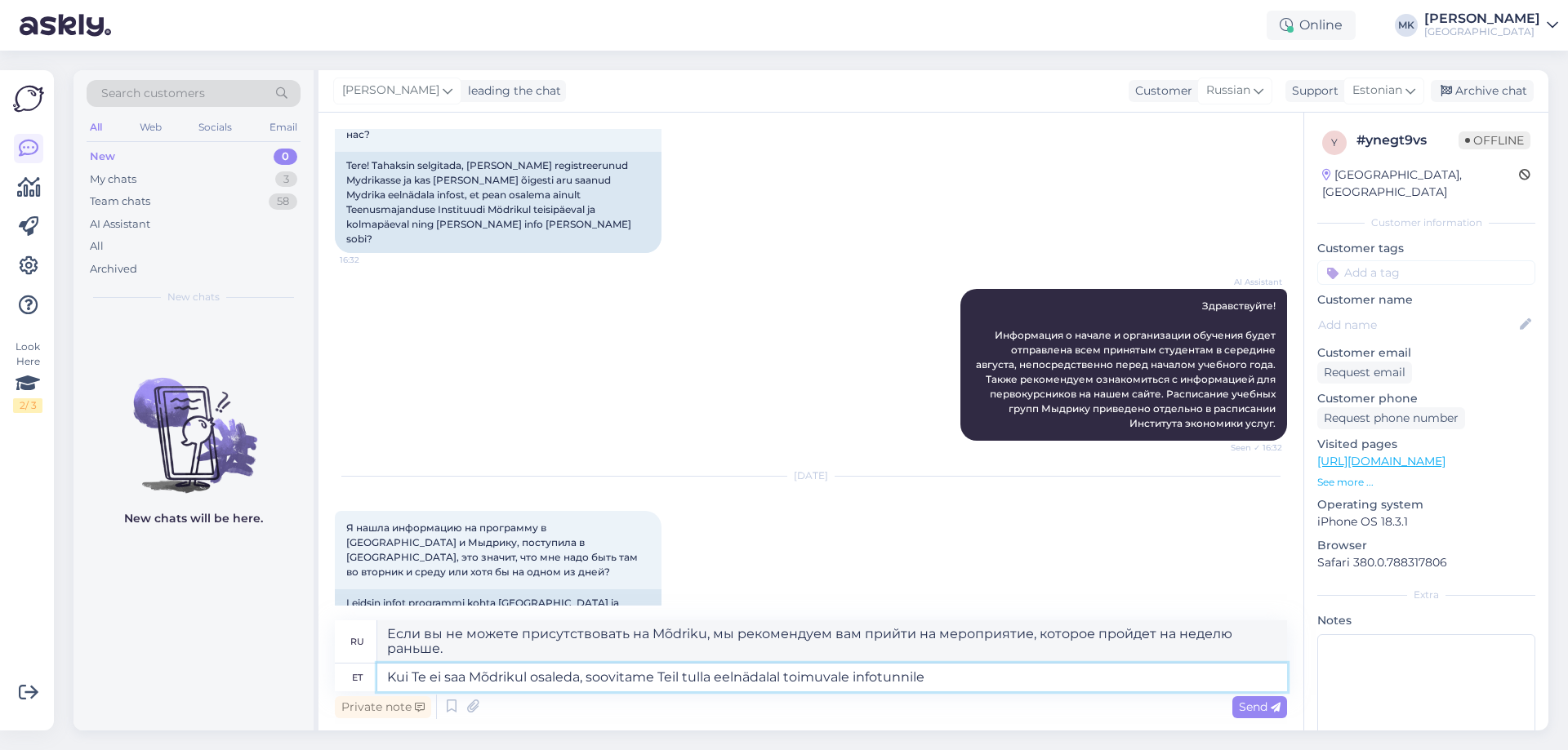
type textarea "Kui Te ei saa Mõdrikul osaleda, soovitame Teil tulla eelnädalal toimuvale infot…"
type textarea "Если вы не можете присутствовать на мероприятии Mõdriku, мы рекомендуем вам при…"
type textarea "Kui Te ei saa Mõdrikul osaleda, soovitame Teil tulla eelnädalal toimuvale infot…"
type textarea "Если вы не можете присутствовать на мероприятии Mõdriku, мы рекомендуем вам при…"
type textarea "Kui Te ei saa Mõdrikul osaleda, soovitame Teil tulla eelnädalal toimuvale infot…"
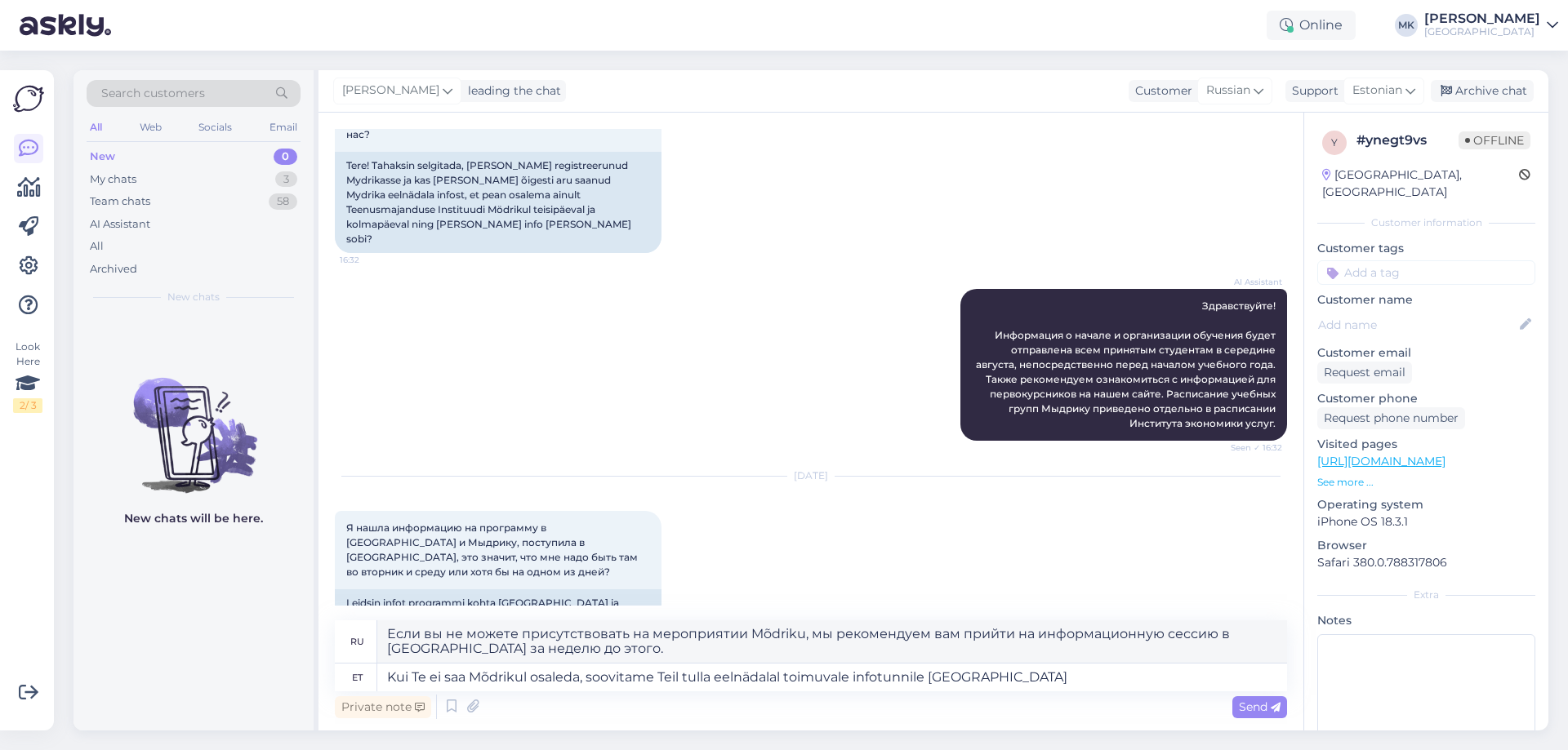
click at [1263, 708] on span "Send" at bounding box center [1259, 707] width 42 height 15
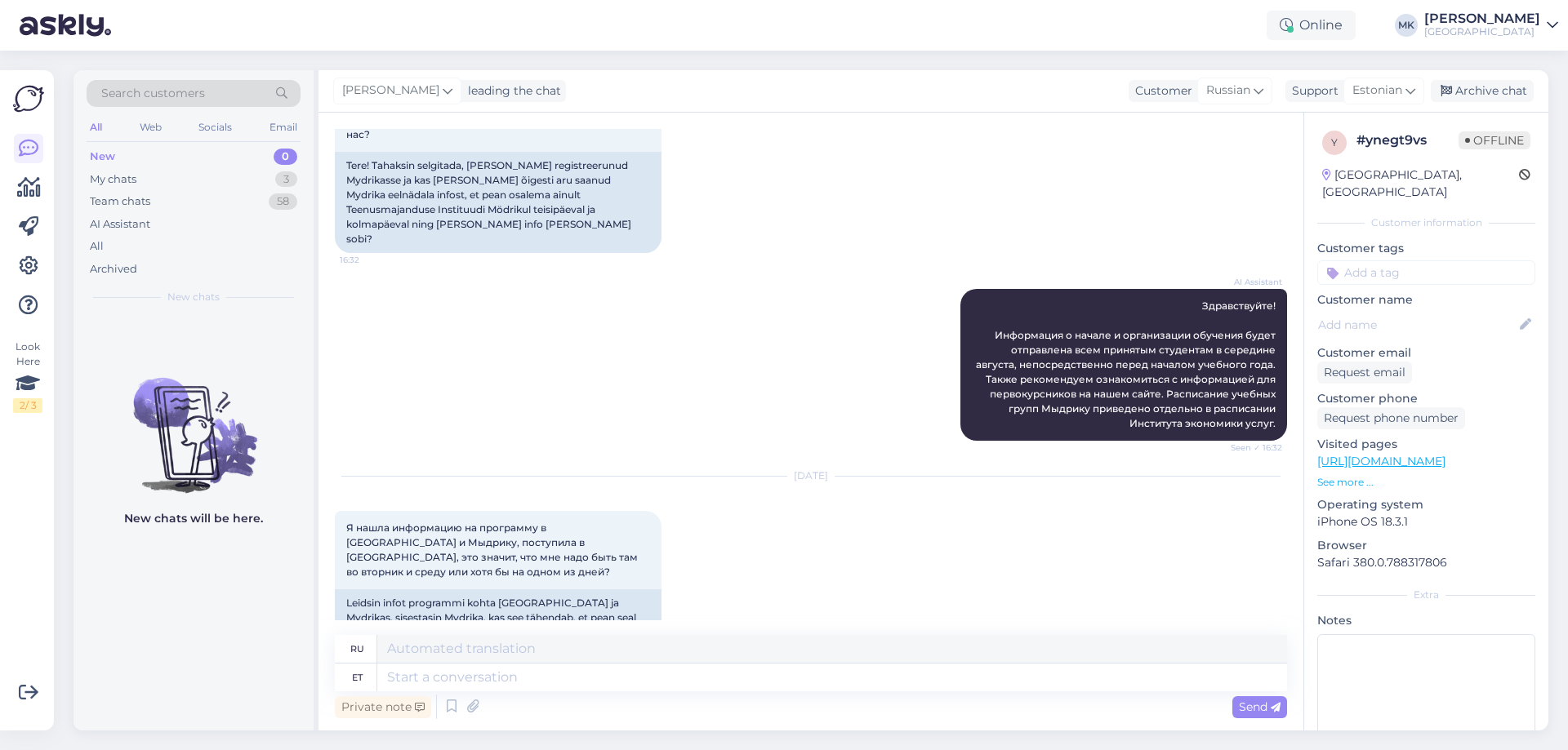
scroll to position [348, 0]
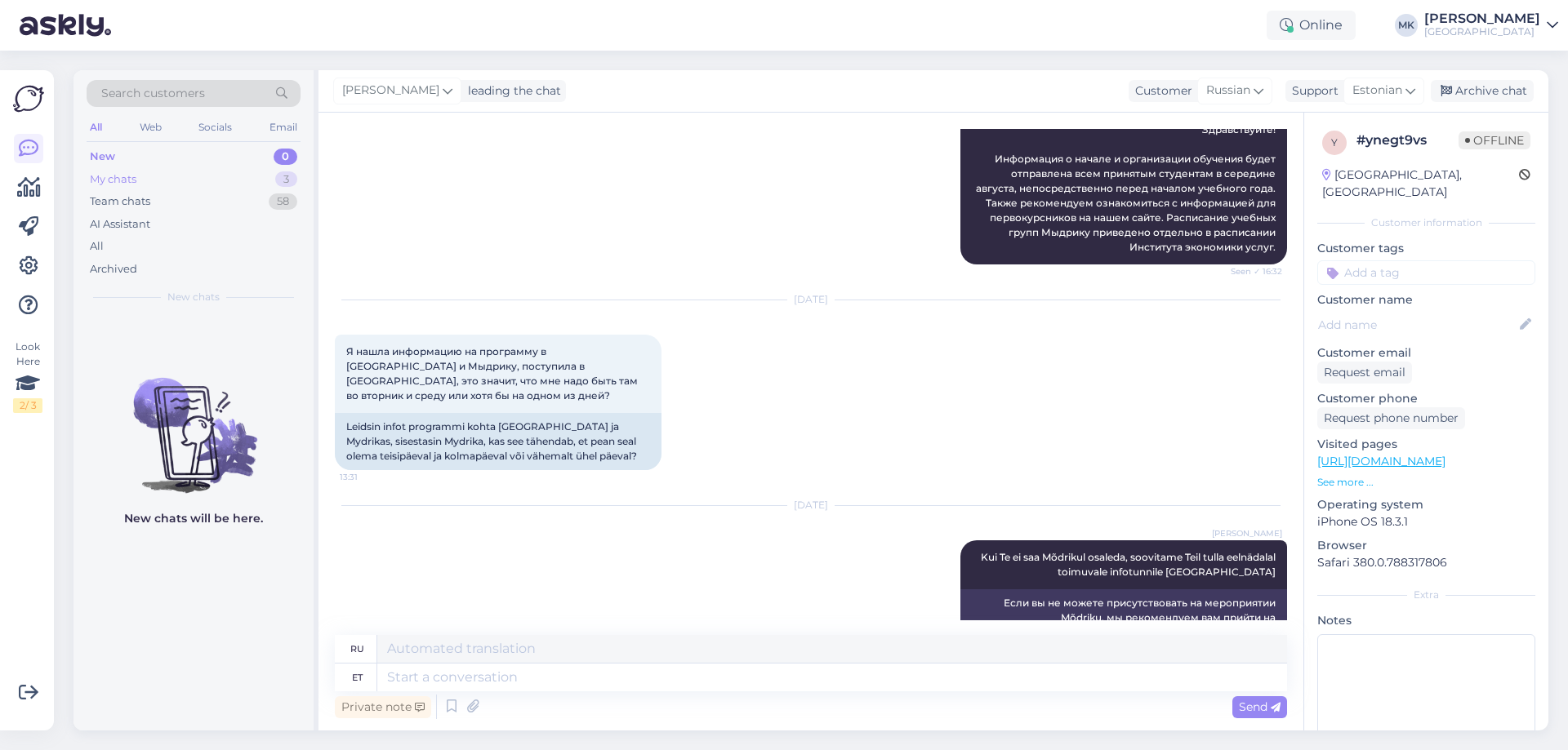
click at [159, 169] on div "My chats 3" at bounding box center [194, 180] width 214 height 23
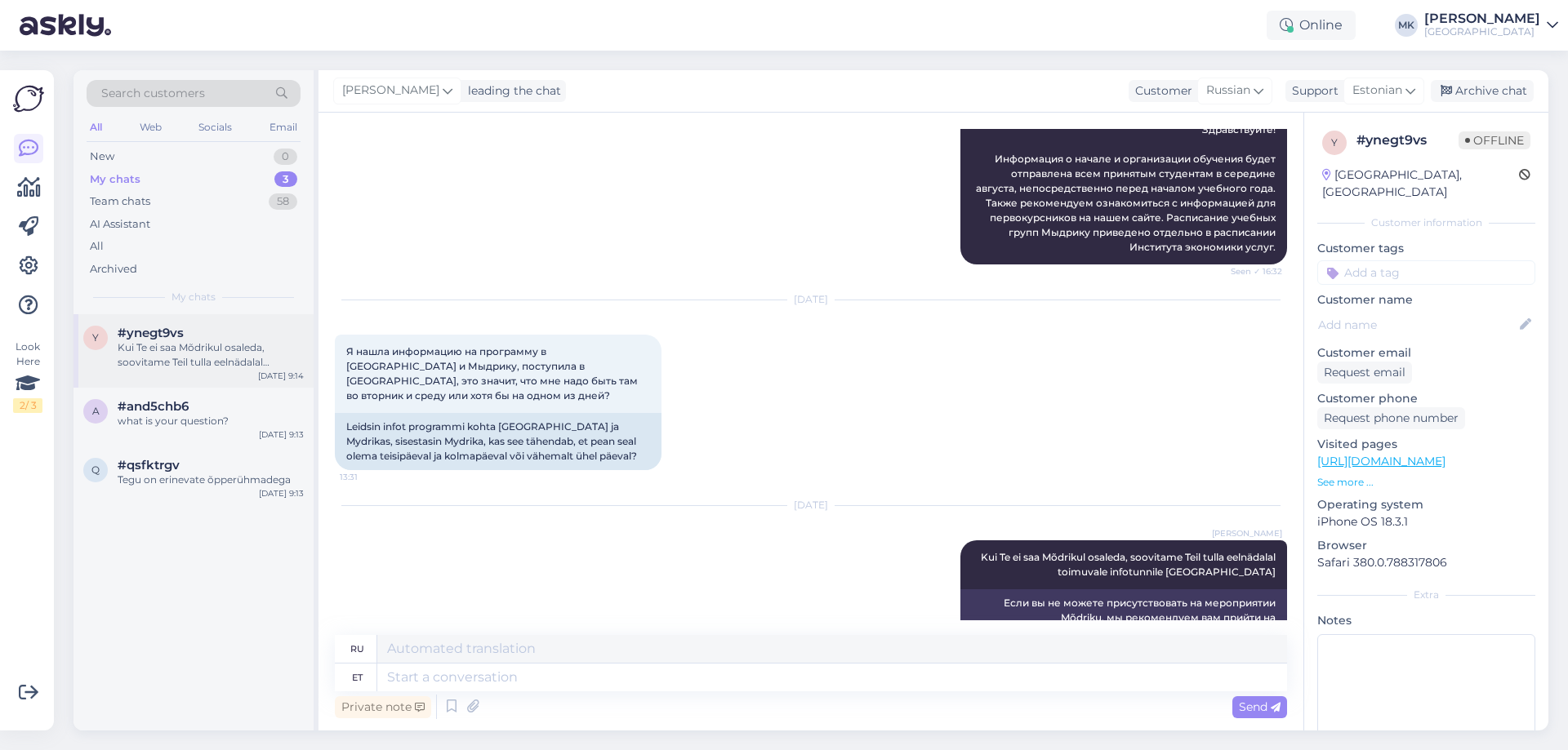
click at [192, 360] on div "Kui Te ei saa Mõdrikul osaleda, soovitame Teil tulla eelnädalal toimuvale infot…" at bounding box center [211, 355] width 186 height 29
